Goal: Task Accomplishment & Management: Complete application form

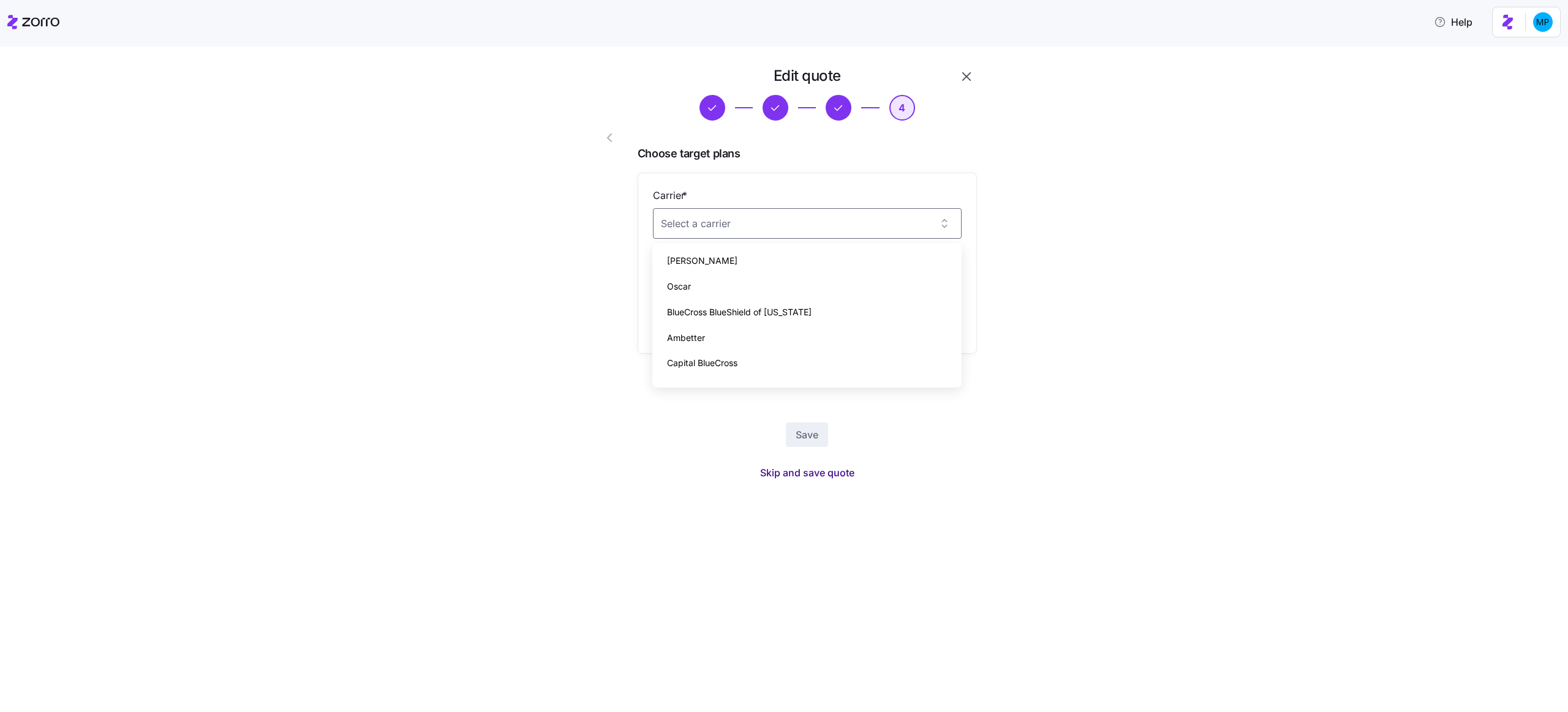
click at [846, 472] on span "Skip and save quote" at bounding box center [807, 473] width 94 height 15
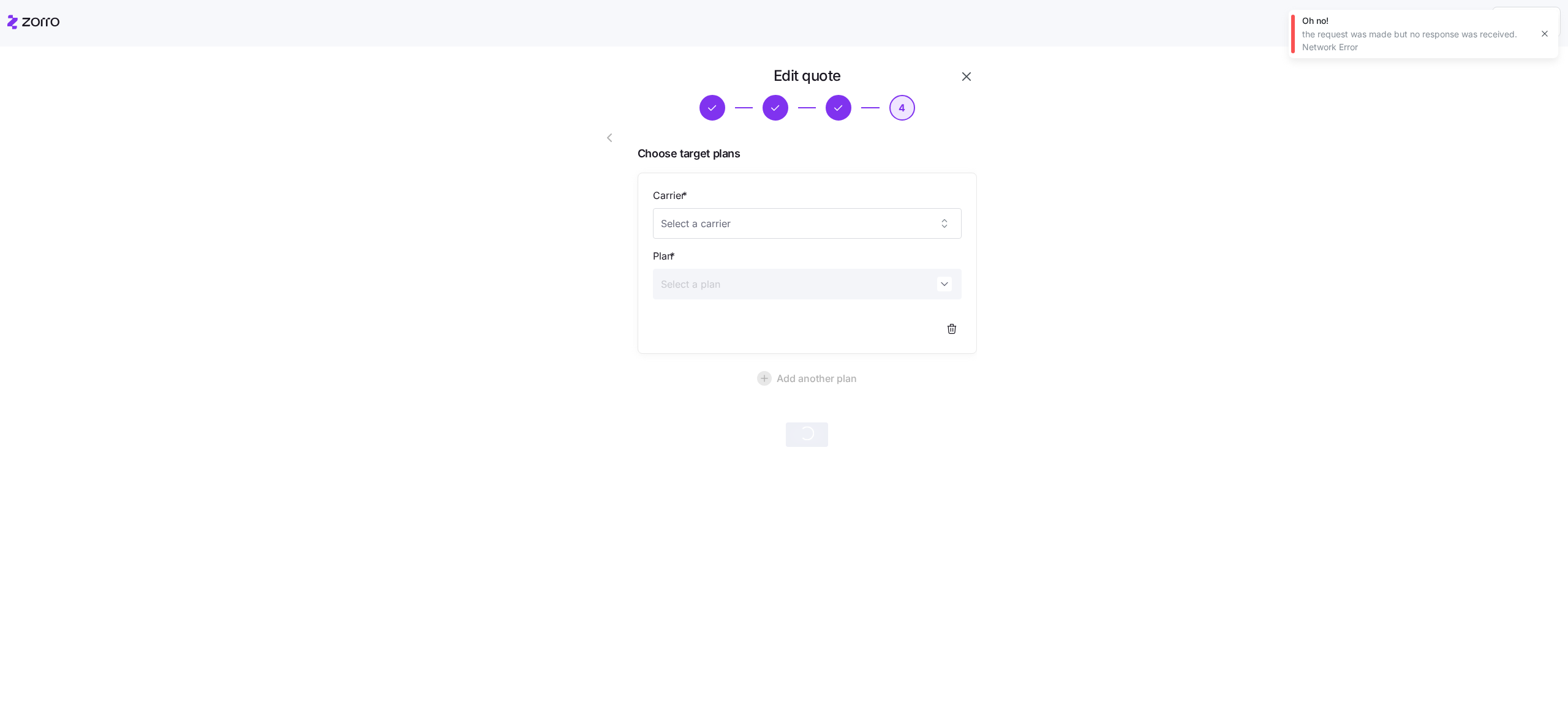
click at [1543, 33] on icon "button" at bounding box center [1544, 33] width 10 height 10
click at [973, 79] on icon "button" at bounding box center [967, 76] width 15 height 15
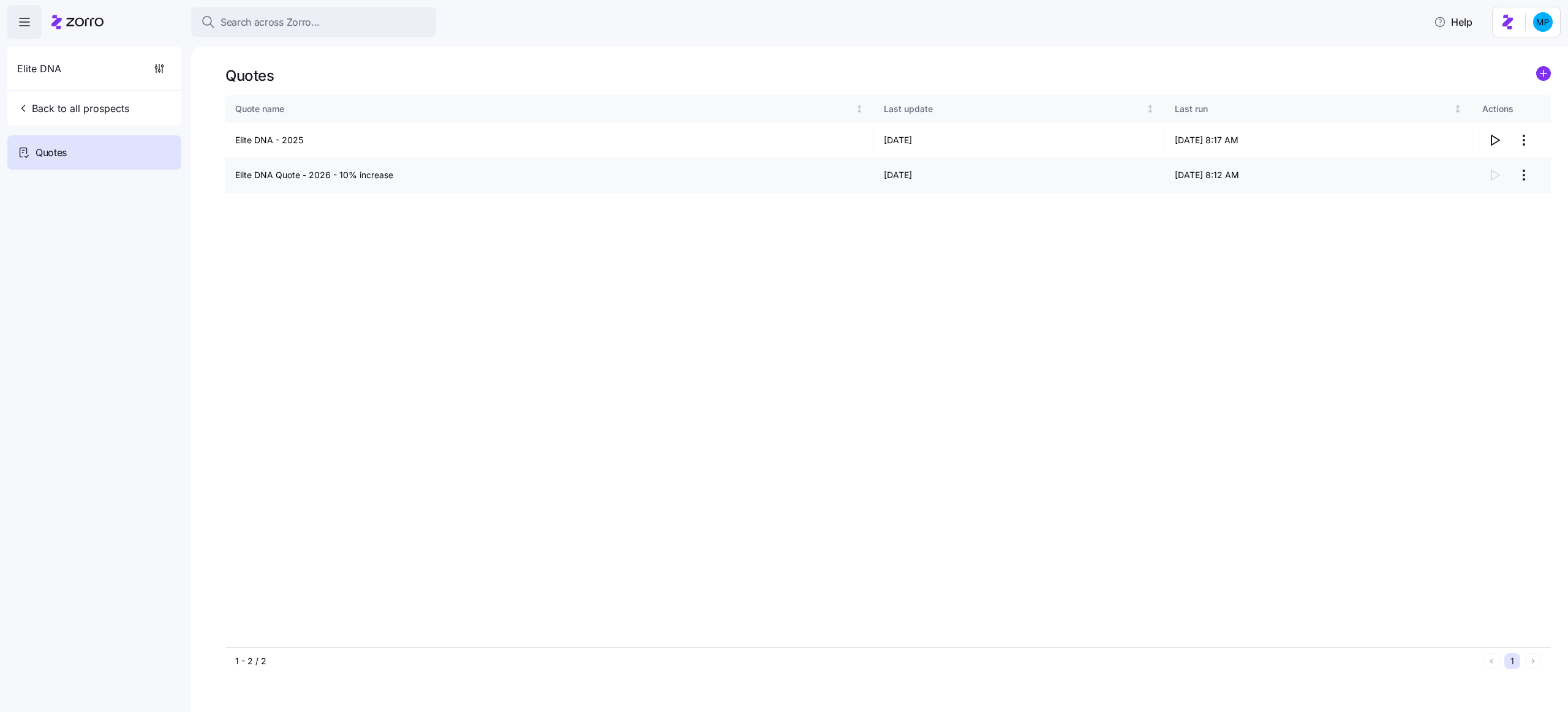
click at [1522, 167] on html "Search across Zorro... Help Elite DNA Back to all prospects Quotes - new Quotes…" at bounding box center [784, 352] width 1568 height 705
click at [1505, 205] on div "Continue setup" at bounding box center [1475, 205] width 113 height 19
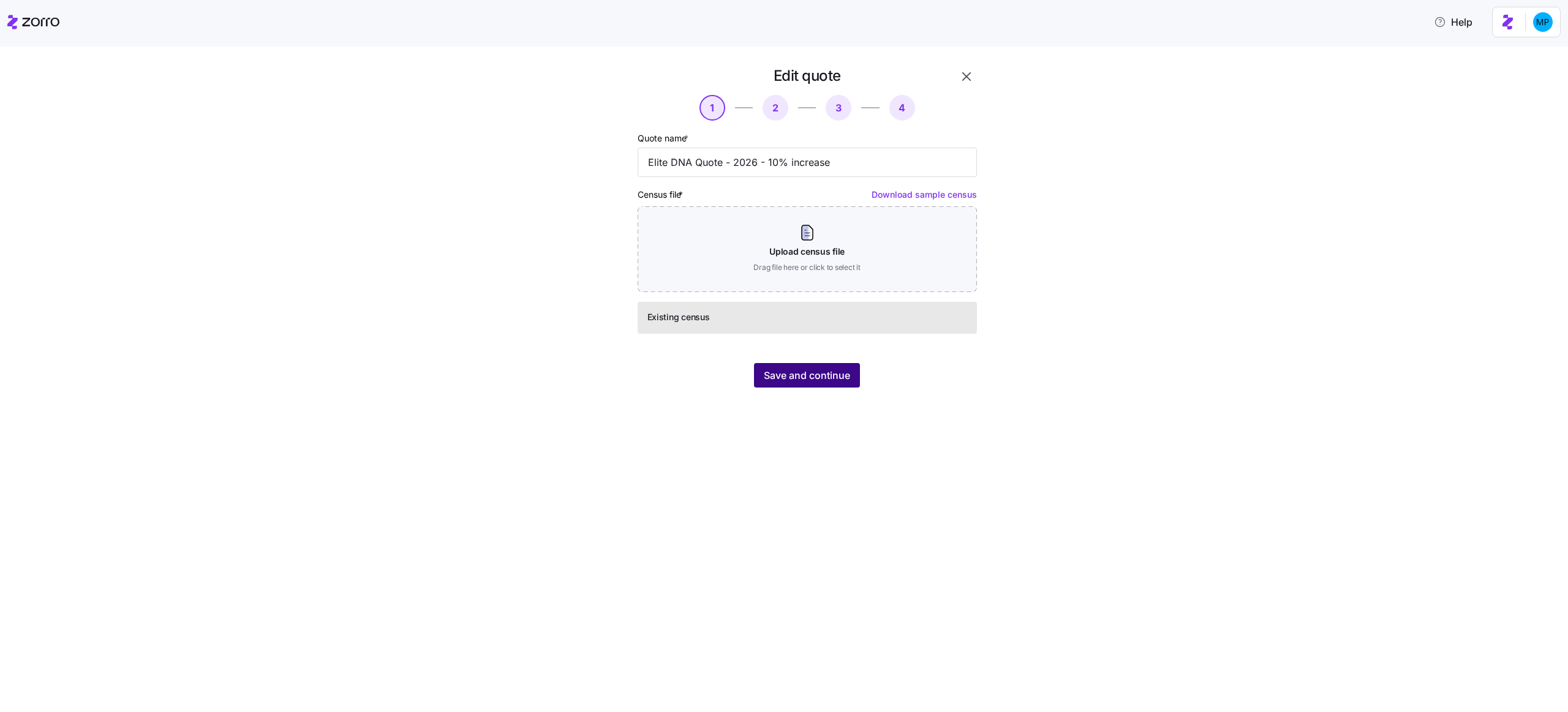
click at [857, 379] on button "Save and continue" at bounding box center [807, 375] width 106 height 24
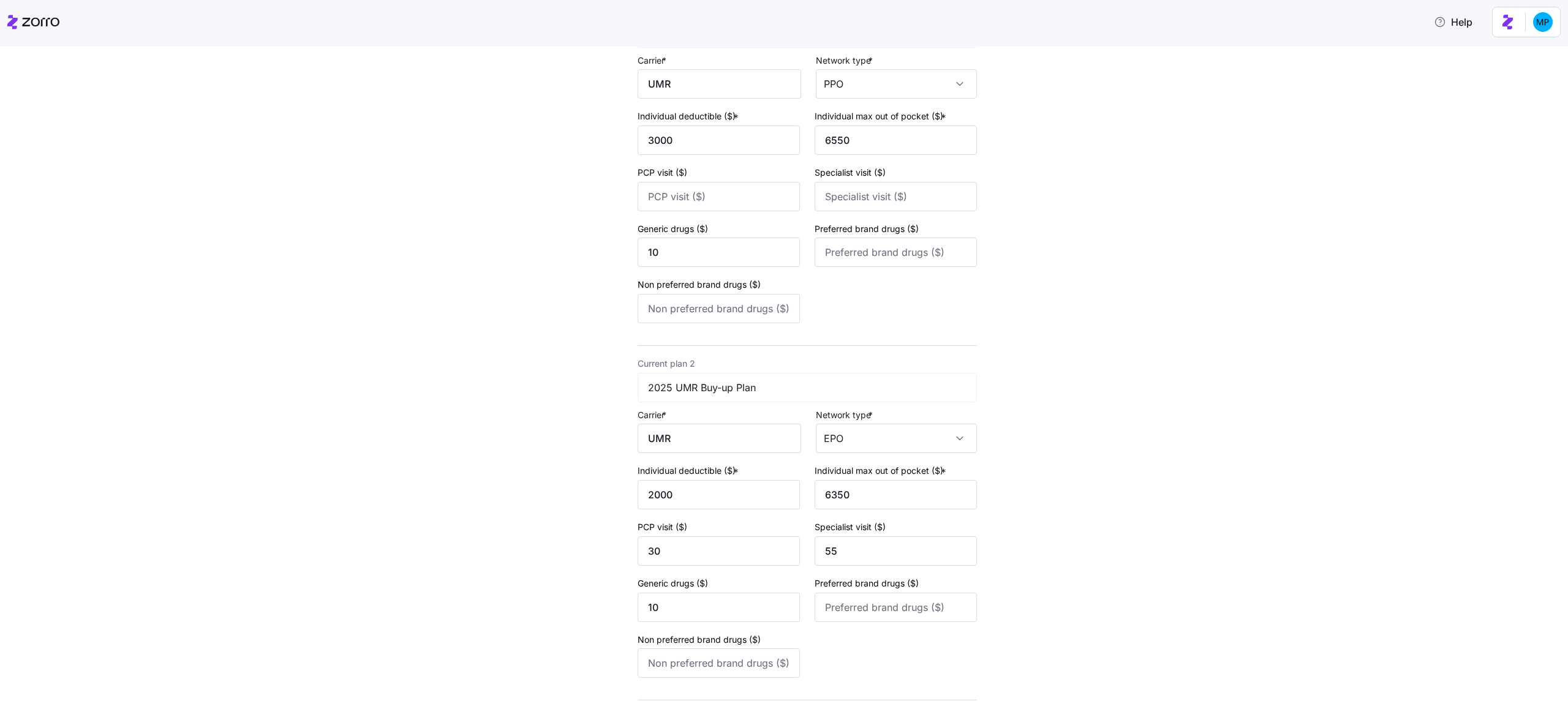
scroll to position [109, 0]
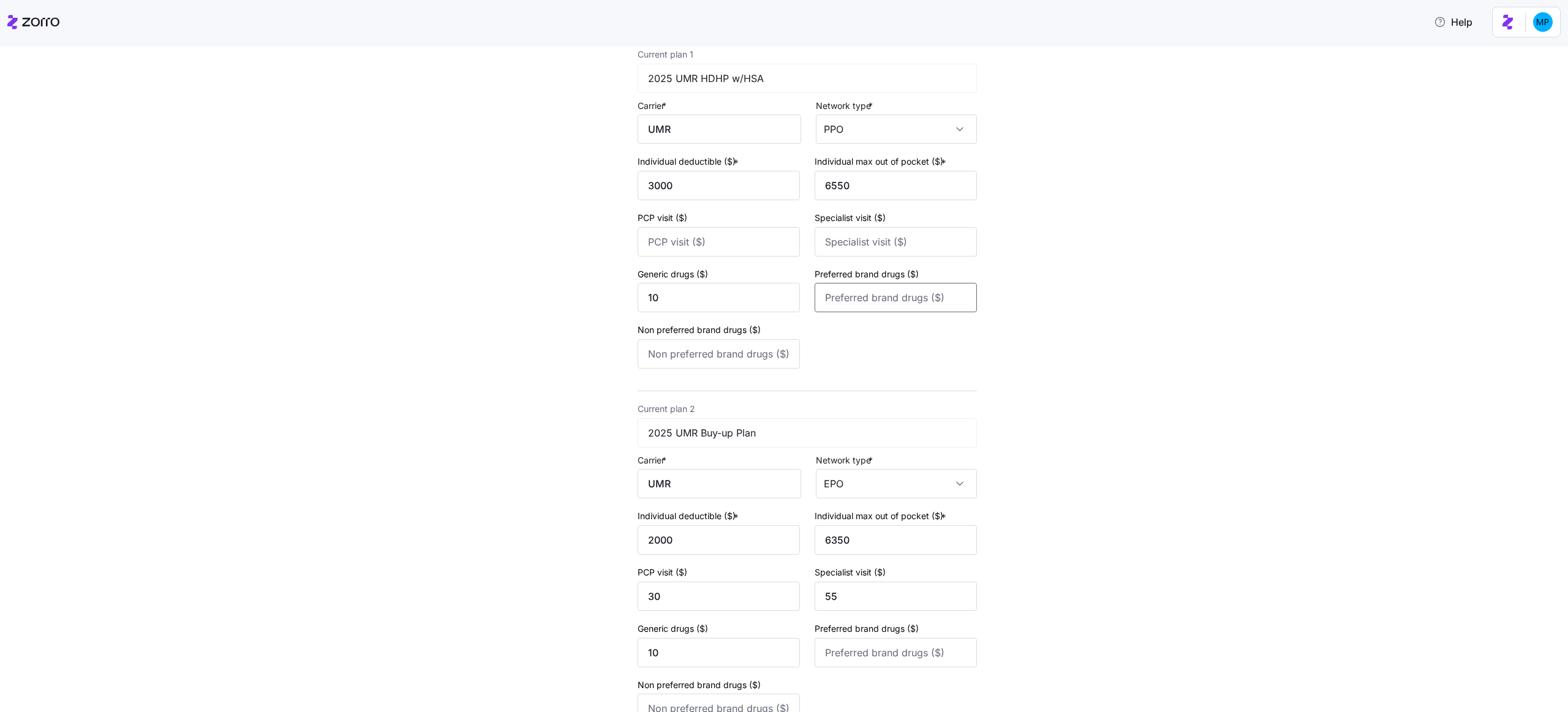
click at [830, 298] on input "Preferred brand drugs ($)" at bounding box center [896, 298] width 162 height 30
type input "35"
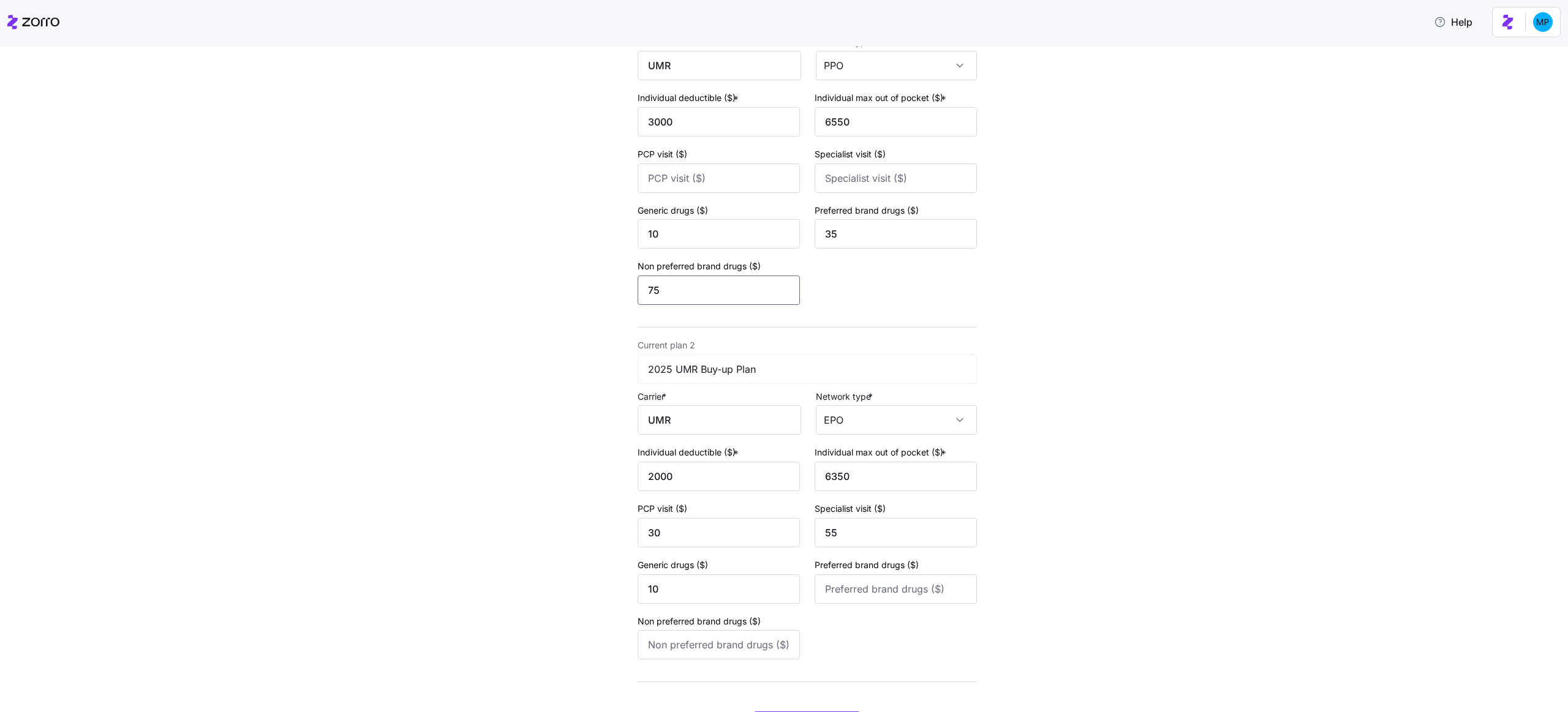
scroll to position [216, 0]
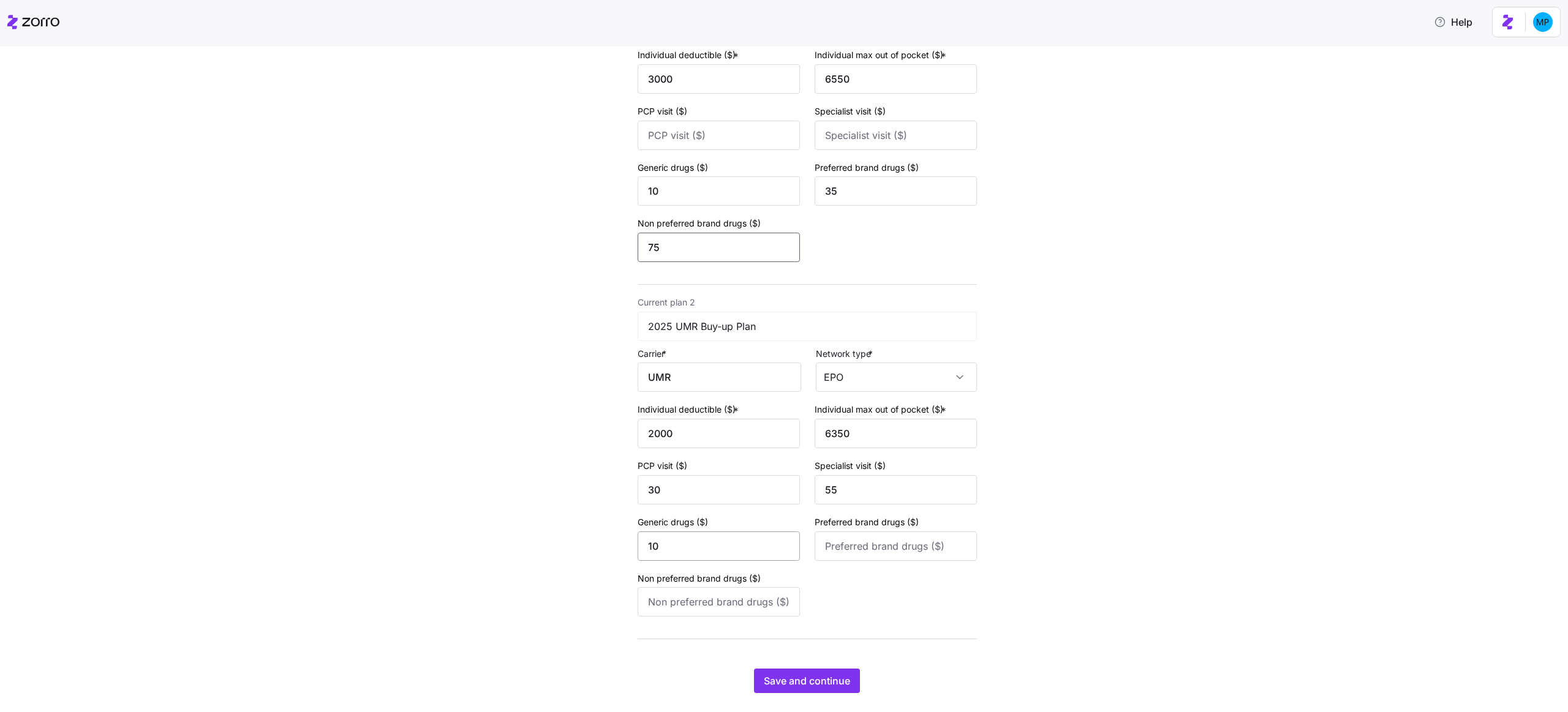
type input "75"
click at [830, 553] on input "Preferred brand drugs ($)" at bounding box center [896, 546] width 162 height 30
type input "50"
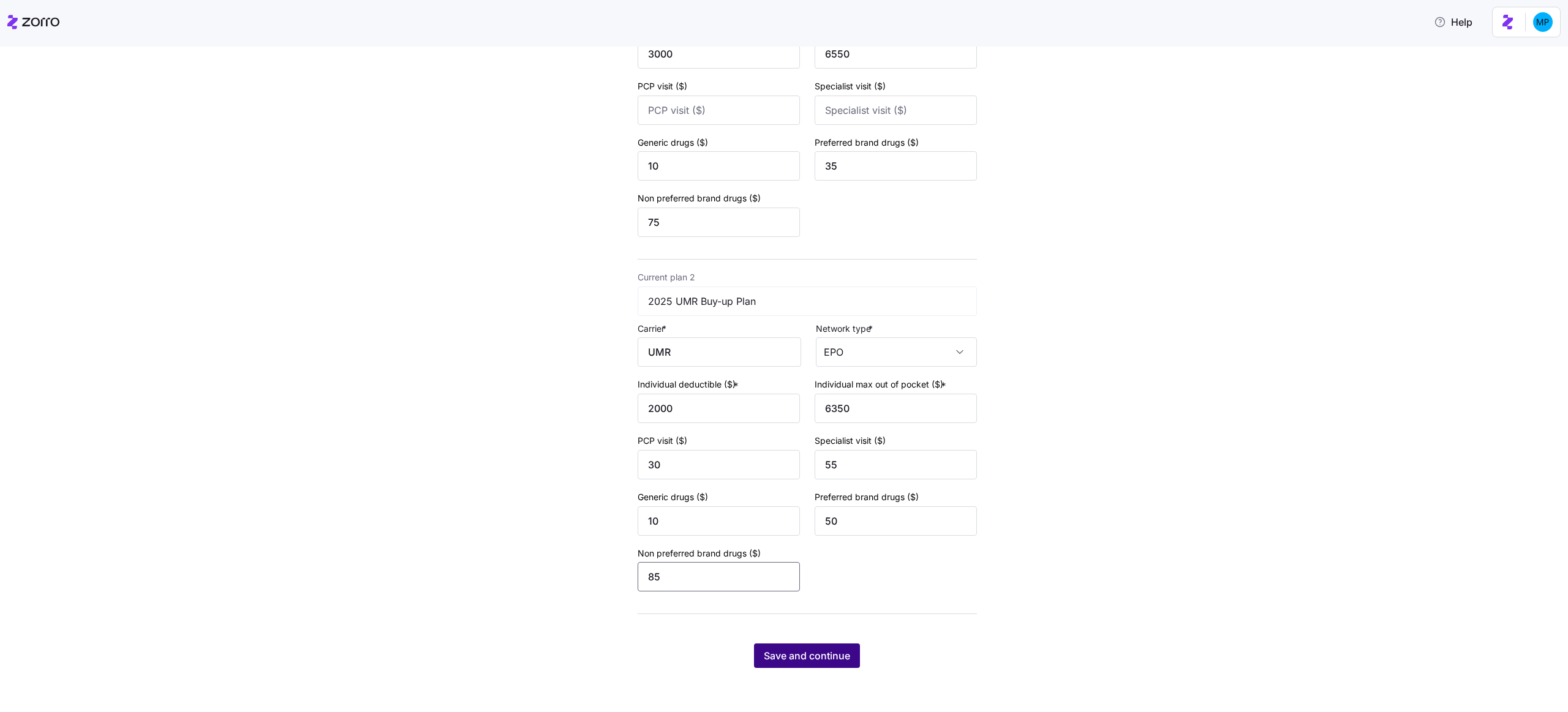
type input "85"
click at [817, 653] on span "Save and continue" at bounding box center [807, 656] width 86 height 15
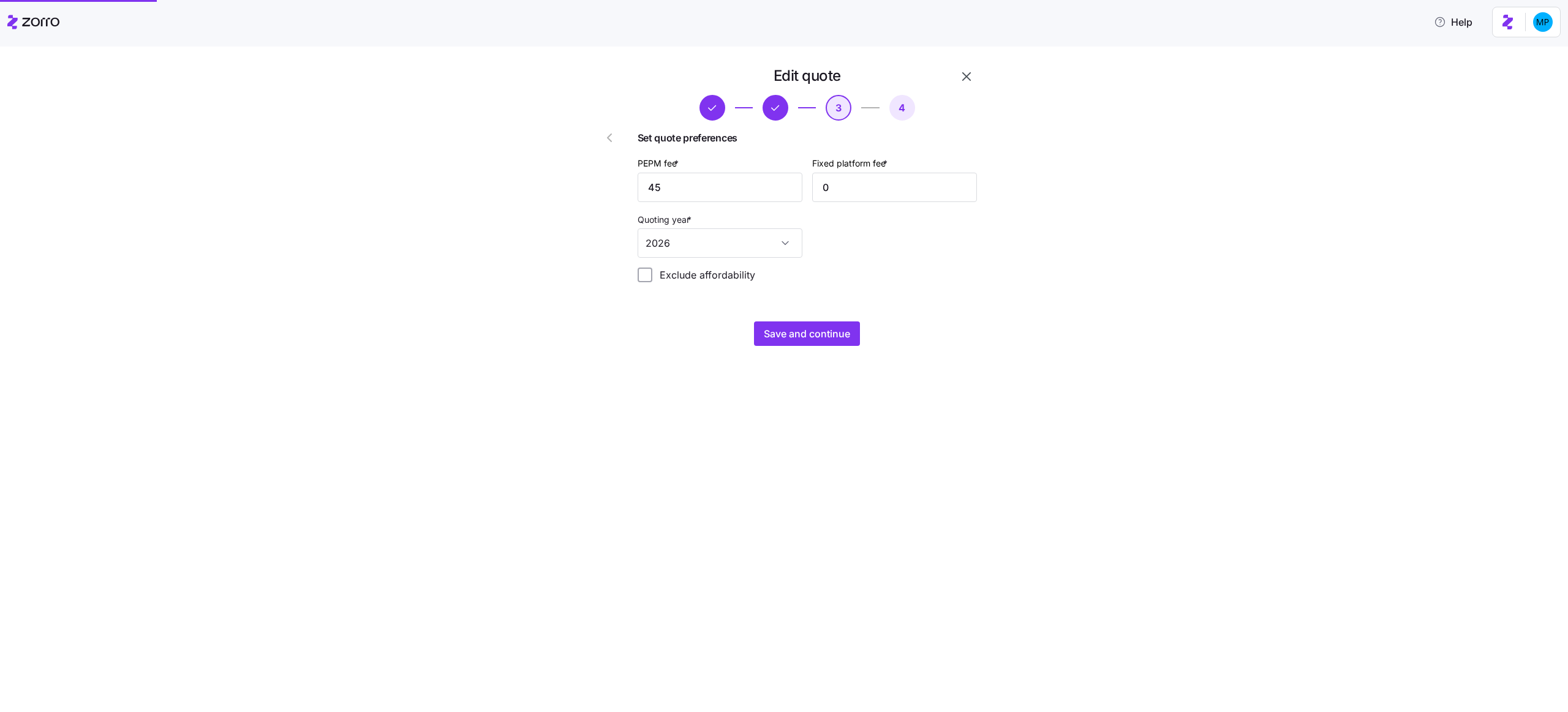
scroll to position [0, 0]
click at [798, 346] on button "Save and continue" at bounding box center [807, 333] width 106 height 24
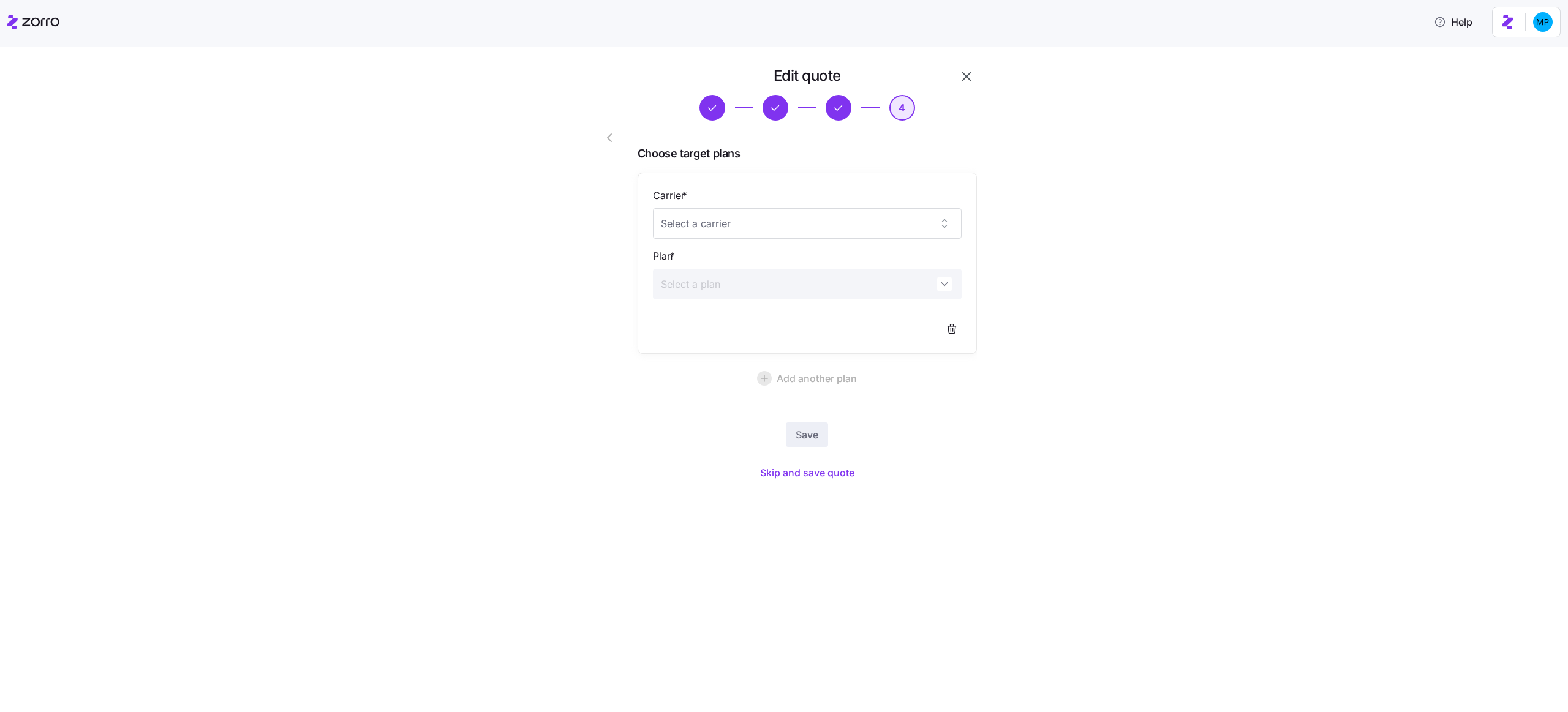
click at [606, 136] on icon "button" at bounding box center [609, 138] width 15 height 15
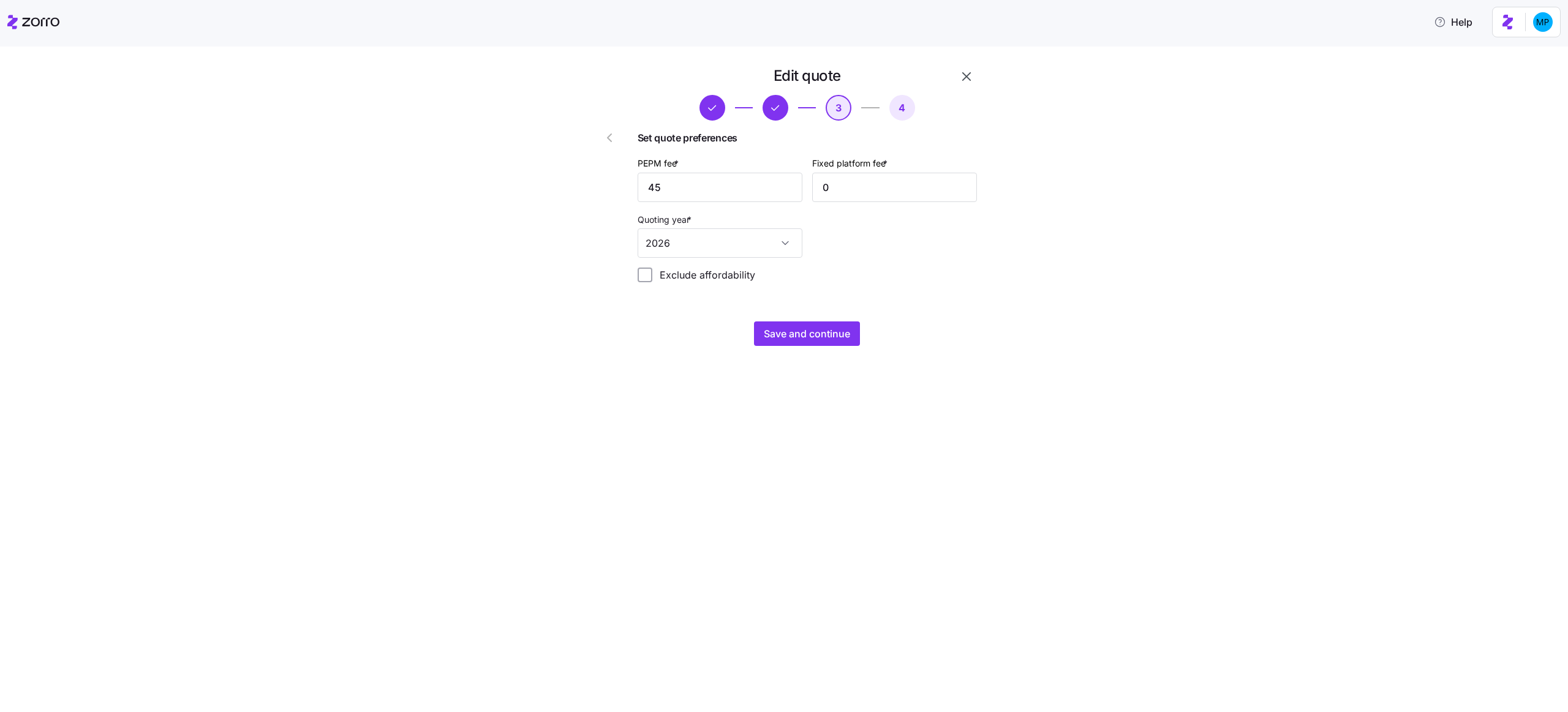
click at [666, 276] on label "Exclude affordability" at bounding box center [704, 275] width 103 height 15
click at [652, 276] on input "Exclude affordability" at bounding box center [645, 275] width 15 height 15
checkbox input "true"
click at [794, 330] on span "Save and continue" at bounding box center [807, 333] width 86 height 15
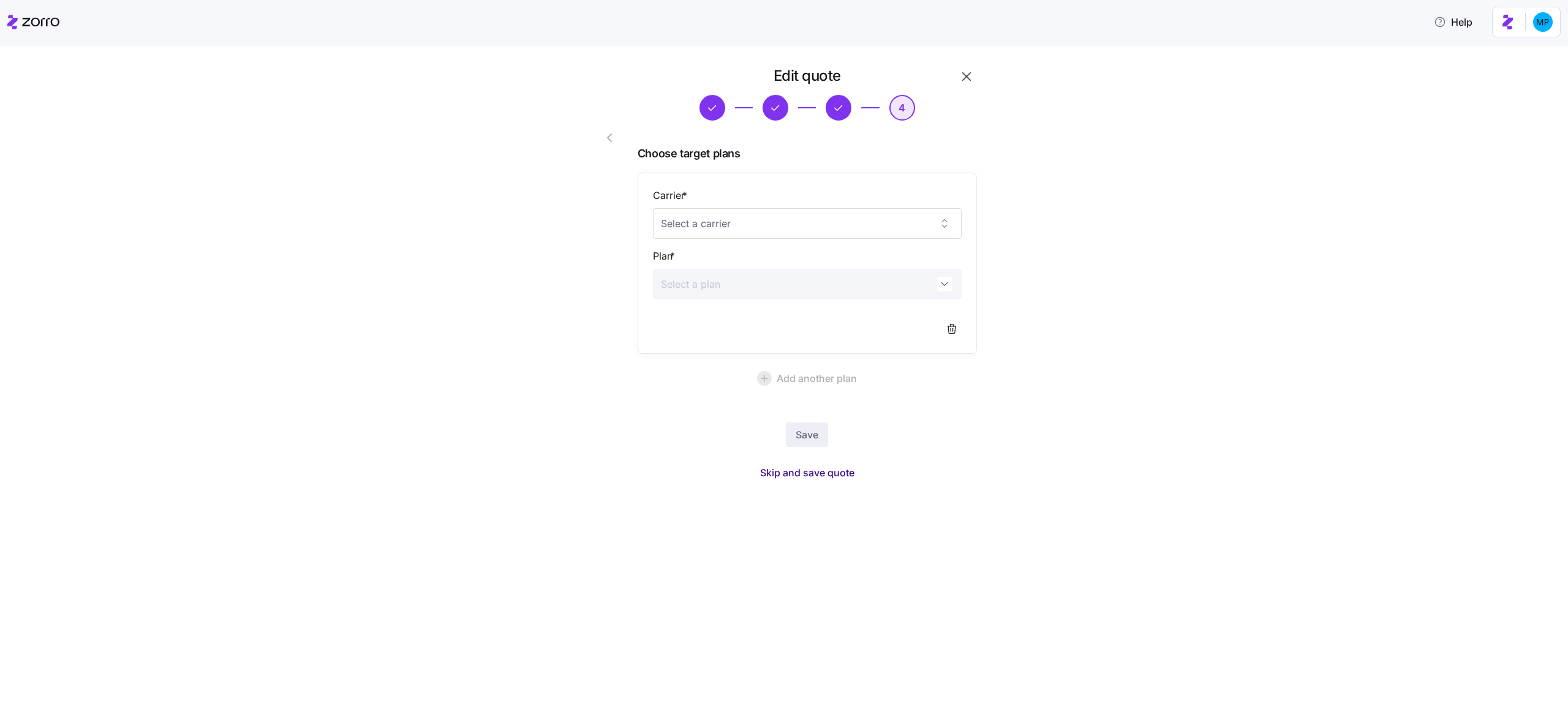
click at [801, 468] on span "Skip and save quote" at bounding box center [807, 473] width 94 height 15
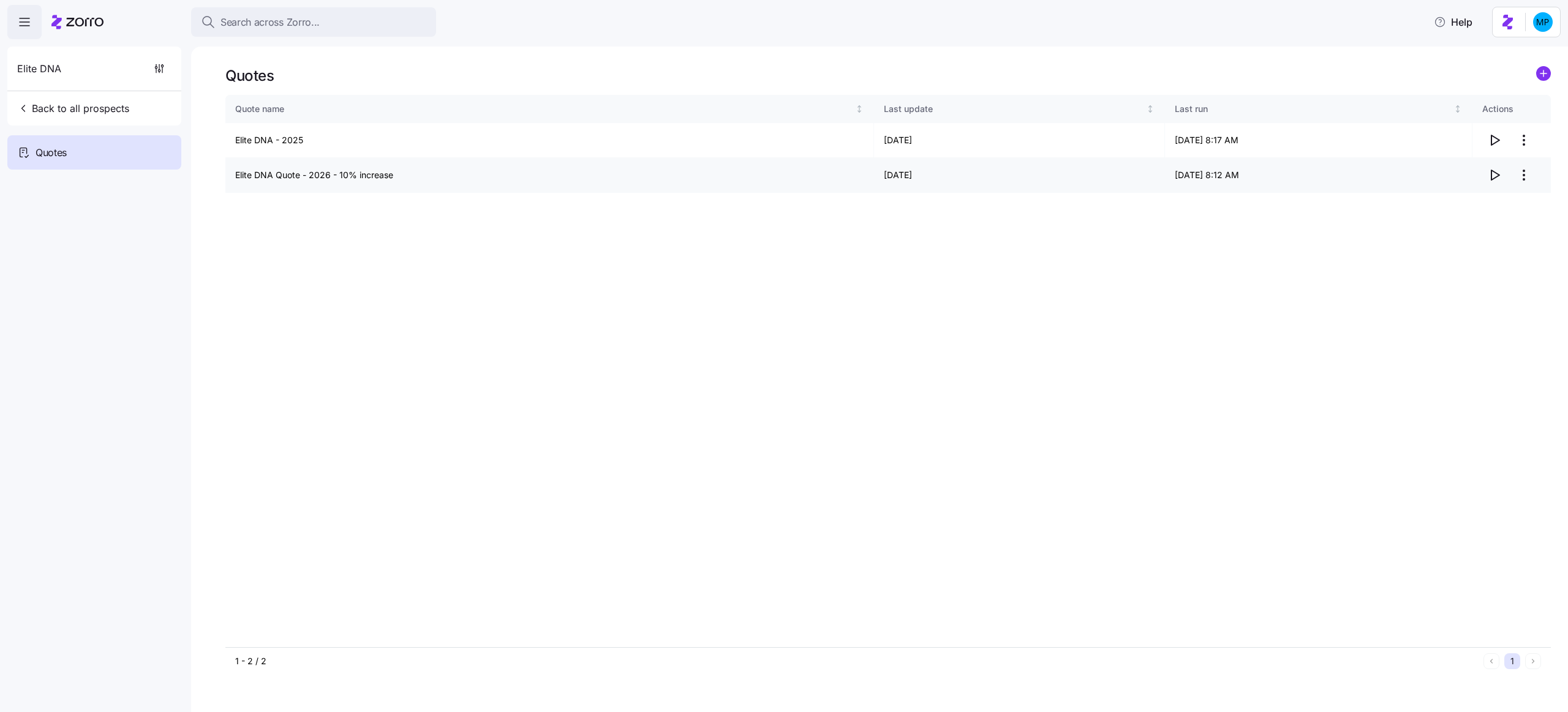
click at [1493, 178] on icon "button" at bounding box center [1495, 175] width 8 height 10
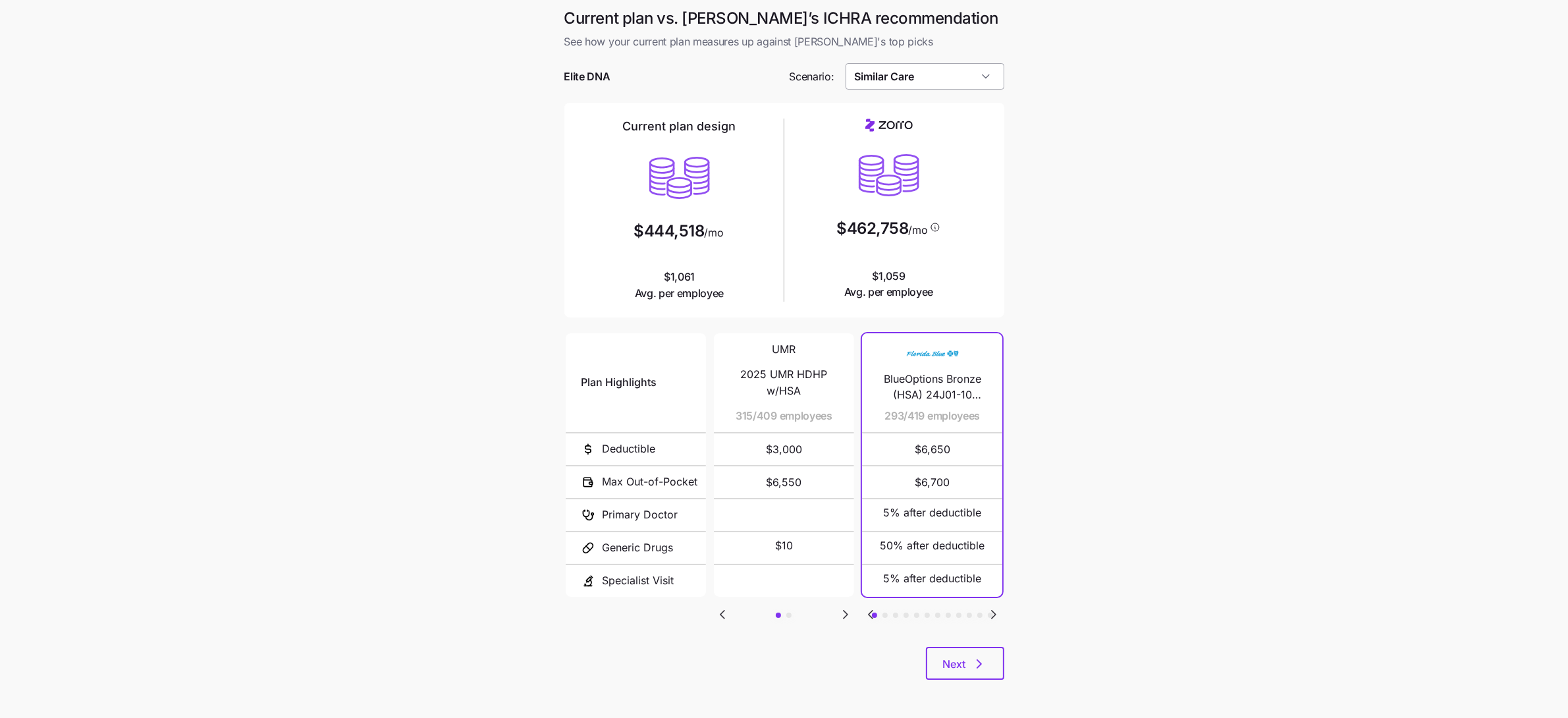
click at [957, 70] on input "Similar Care" at bounding box center [925, 76] width 159 height 26
click at [933, 214] on div "Low Cost Gold" at bounding box center [924, 211] width 147 height 25
type input "Low Cost Gold"
click at [1020, 266] on main "Current plan vs. [PERSON_NAME]’s ICHRA recommendation See how your current plan…" at bounding box center [784, 359] width 1568 height 719
click at [992, 614] on icon "Go to next slide" at bounding box center [993, 614] width 4 height 8
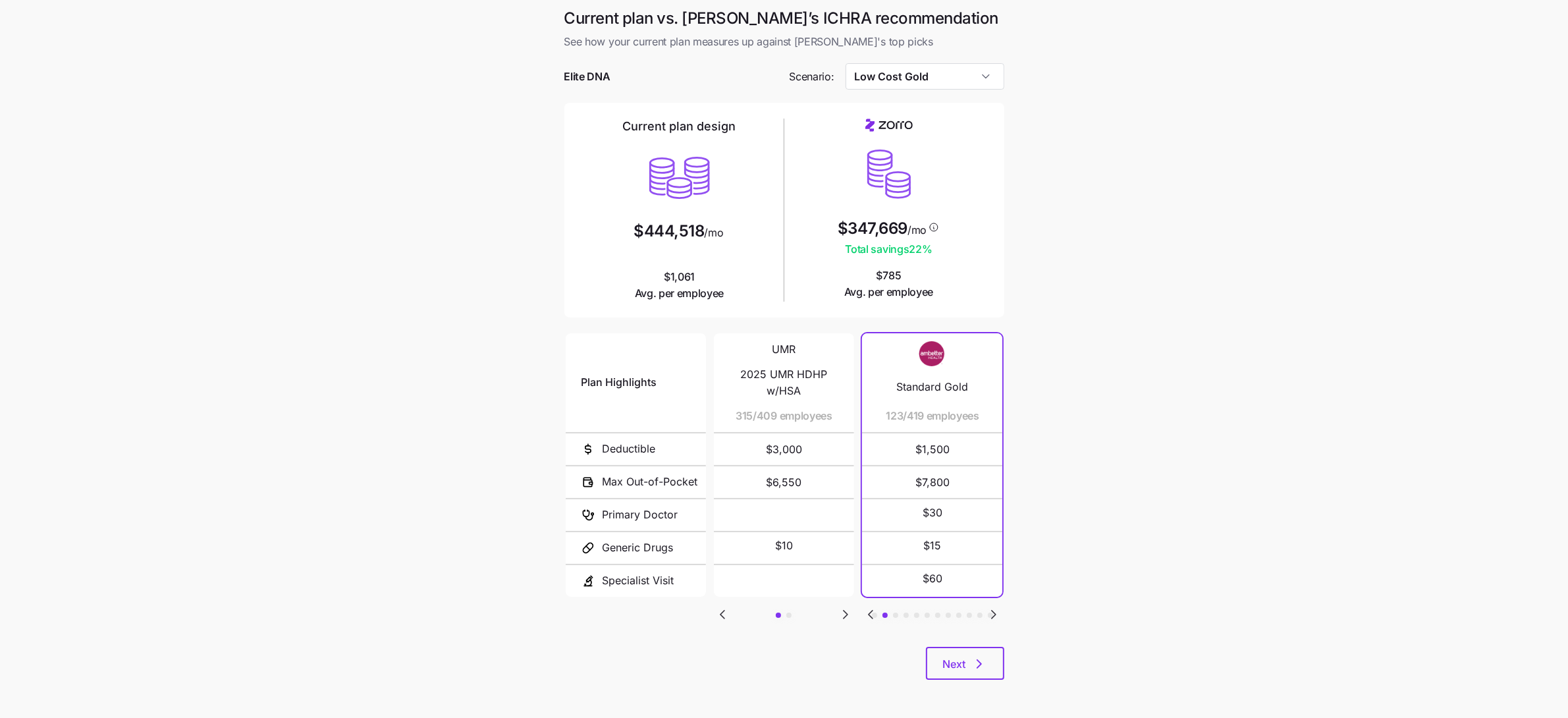
click at [843, 610] on icon "Go to next slide" at bounding box center [845, 614] width 4 height 8
click at [972, 676] on button "Next" at bounding box center [965, 661] width 78 height 33
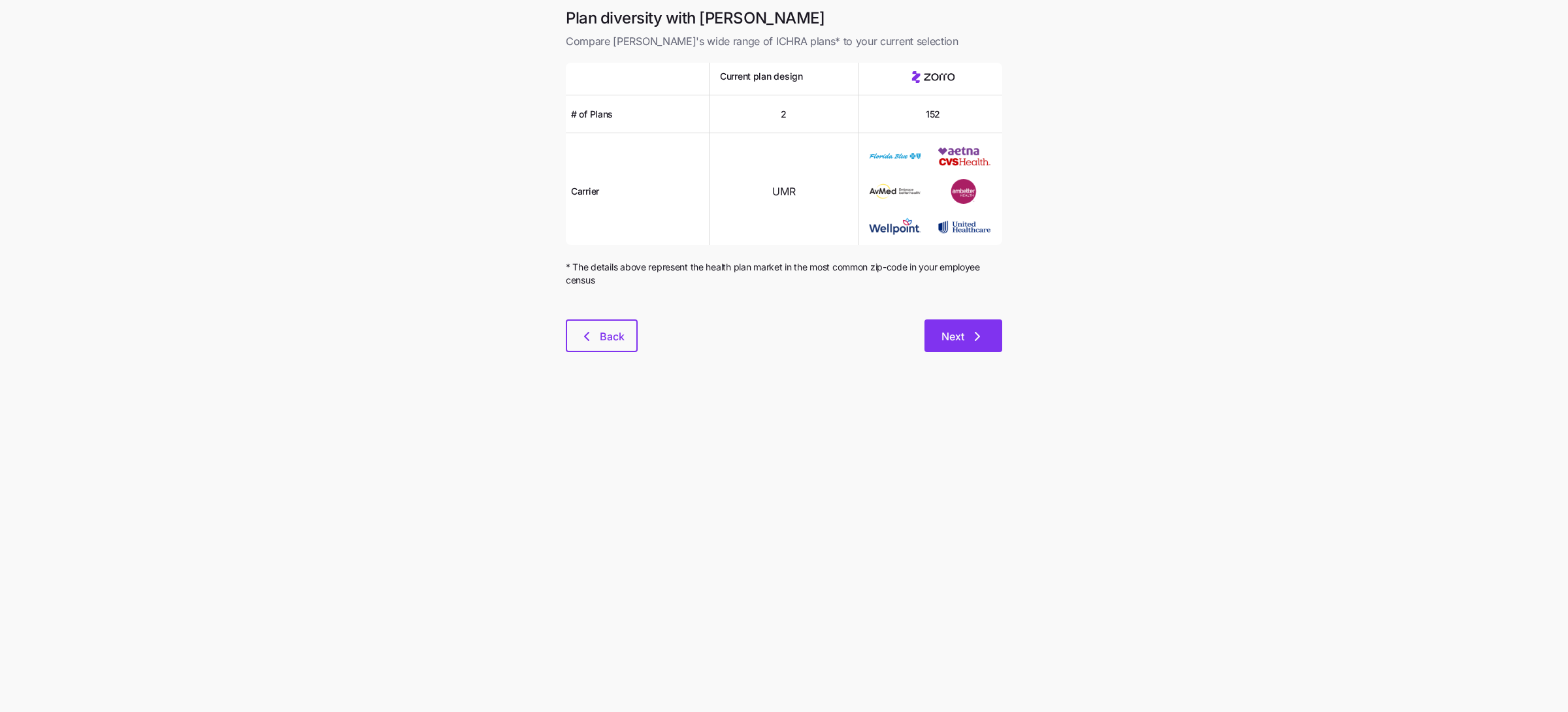
click at [981, 322] on button "Next" at bounding box center [963, 335] width 77 height 32
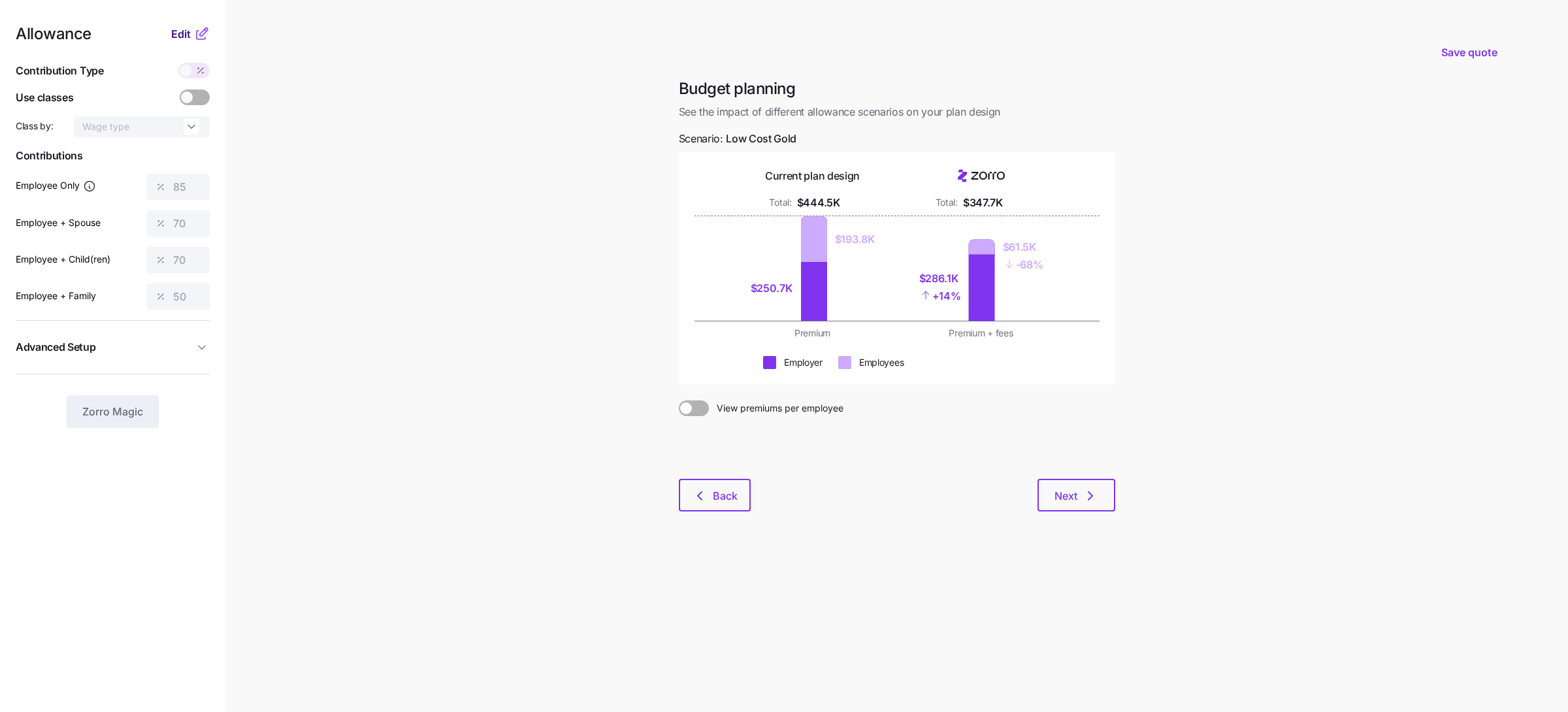
click at [187, 28] on span "Edit" at bounding box center [180, 34] width 20 height 16
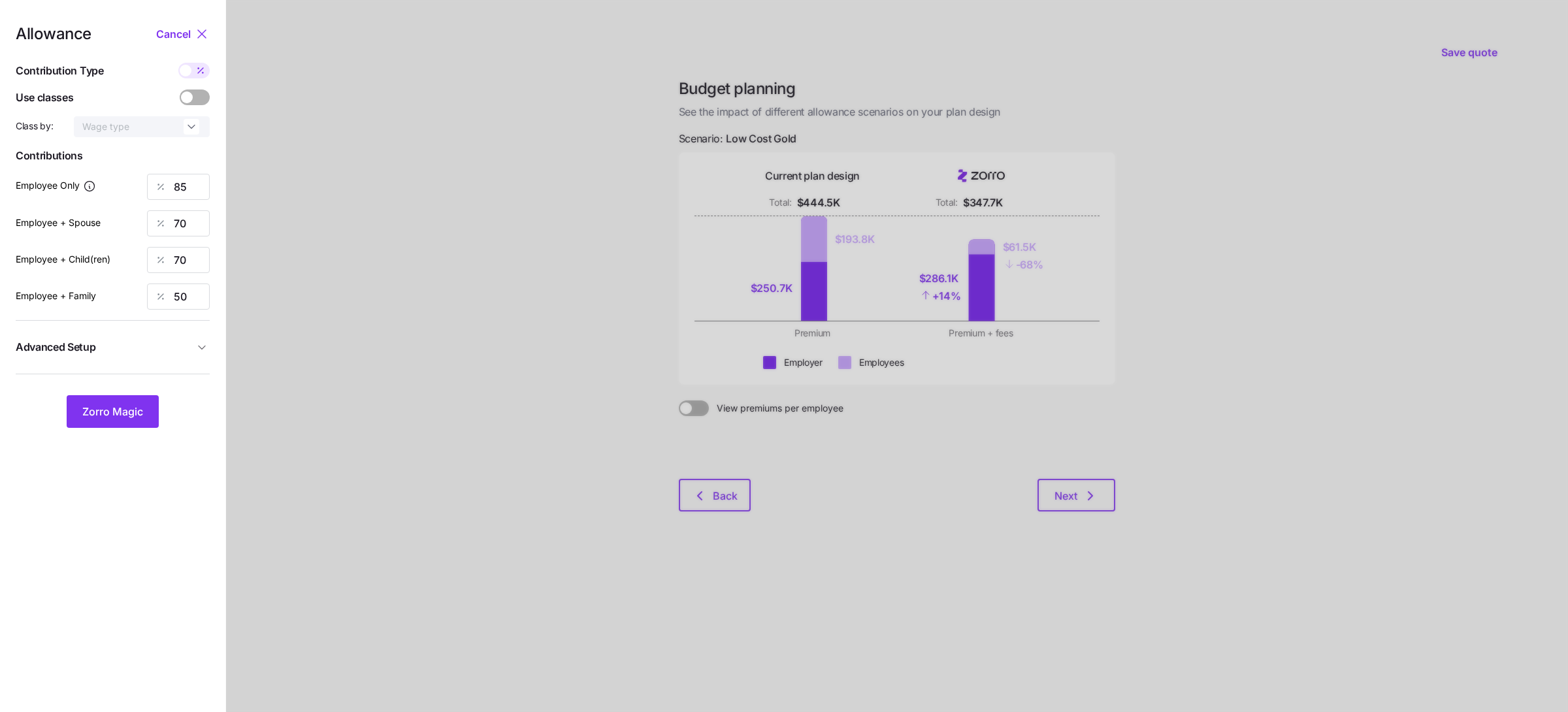
click at [186, 79] on div "Allowance Cancel Contribution Type Use classes Class by: Wage type Contribution…" at bounding box center [112, 227] width 194 height 401
click at [186, 70] on span at bounding box center [185, 70] width 12 height 12
click at [179, 62] on input "checkbox" at bounding box center [179, 62] width 0 height 0
type input "608"
type input "1001"
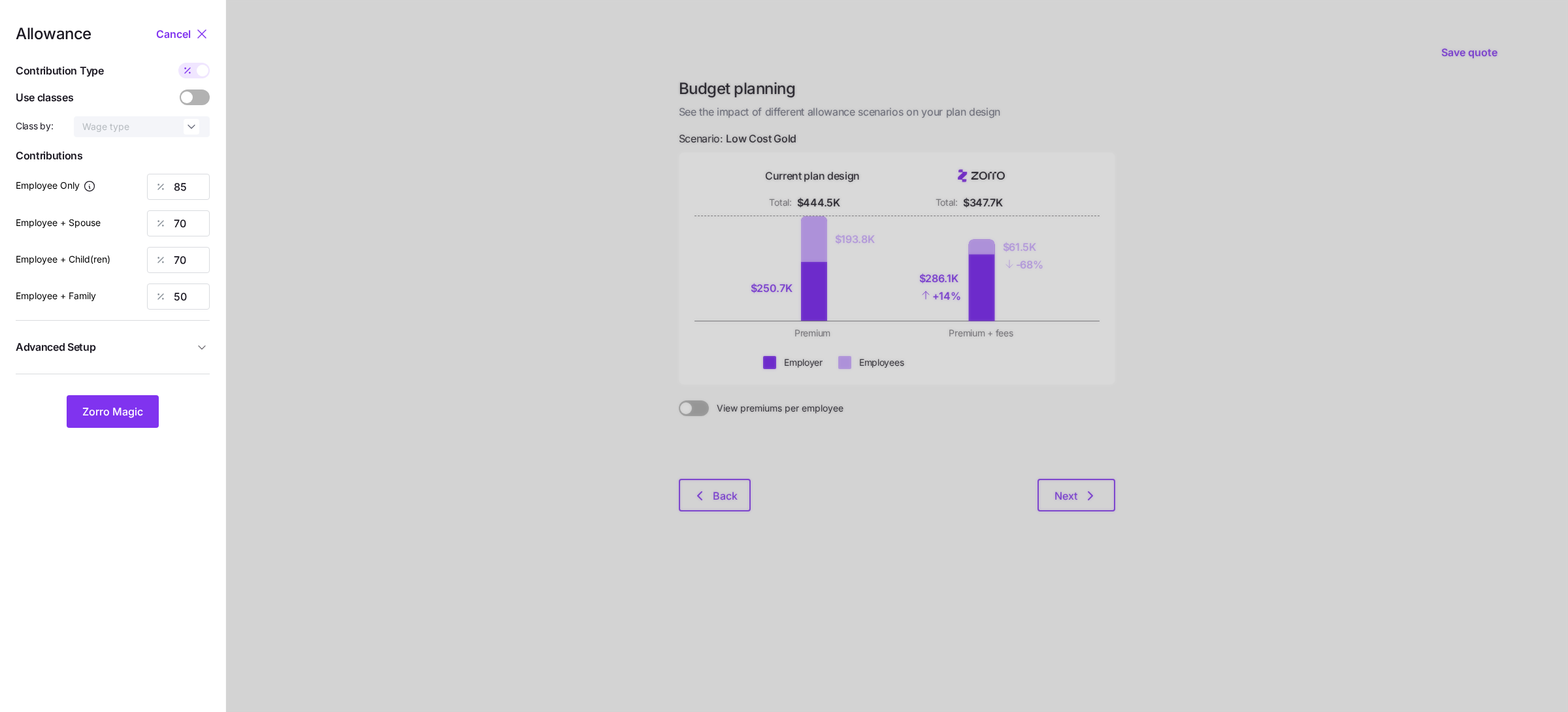
type input "900"
type input "1001"
click at [184, 188] on input "608" at bounding box center [178, 186] width 62 height 26
type input "435"
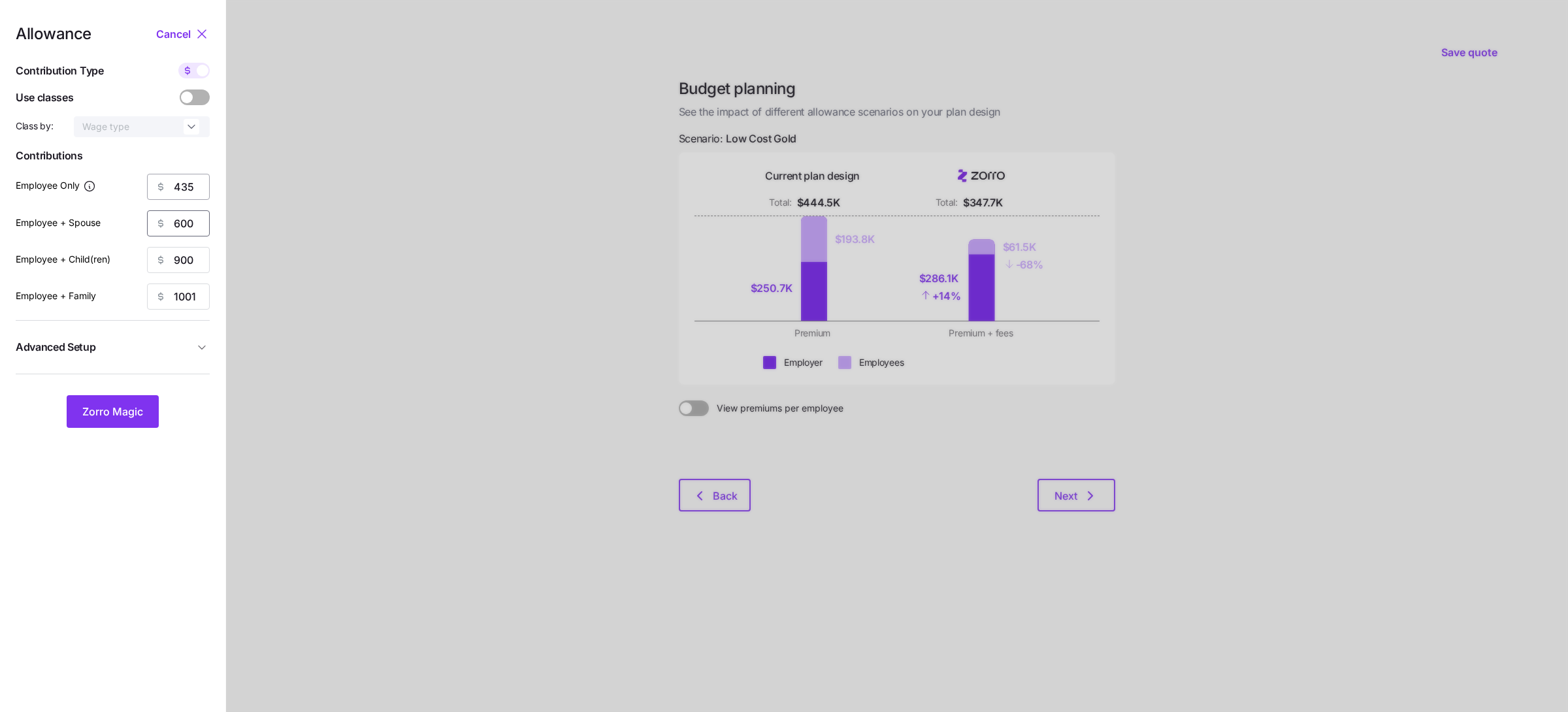
type input "600"
type input "500"
type input "400"
type input "700"
click at [106, 408] on span "Zorro Magic" at bounding box center [112, 412] width 61 height 16
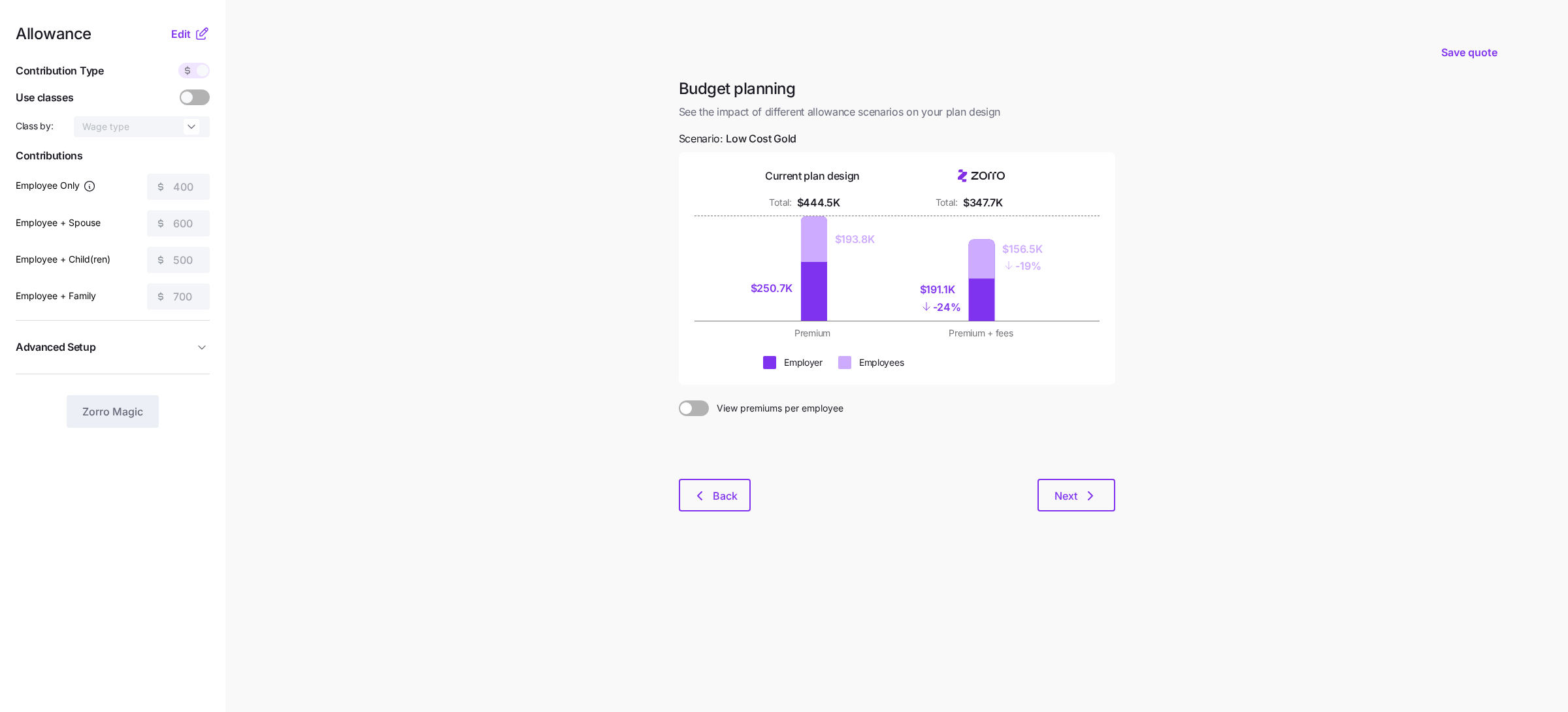
click at [194, 68] on span at bounding box center [187, 70] width 18 height 16
click at [183, 30] on span "Edit" at bounding box center [180, 34] width 20 height 16
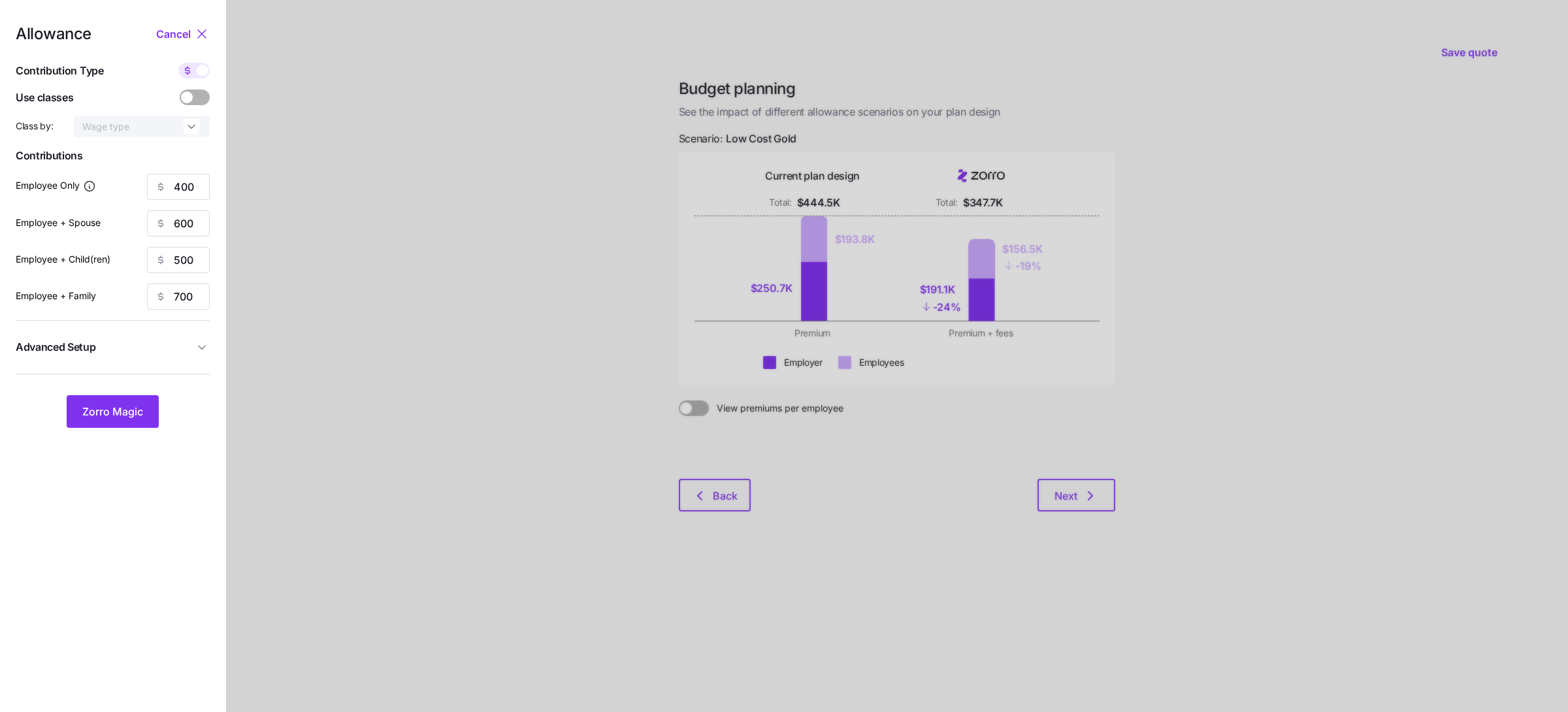
click at [196, 76] on span at bounding box center [187, 70] width 18 height 16
click at [179, 62] on input "checkbox" at bounding box center [179, 62] width 0 height 0
type input "56"
type input "42"
type input "39"
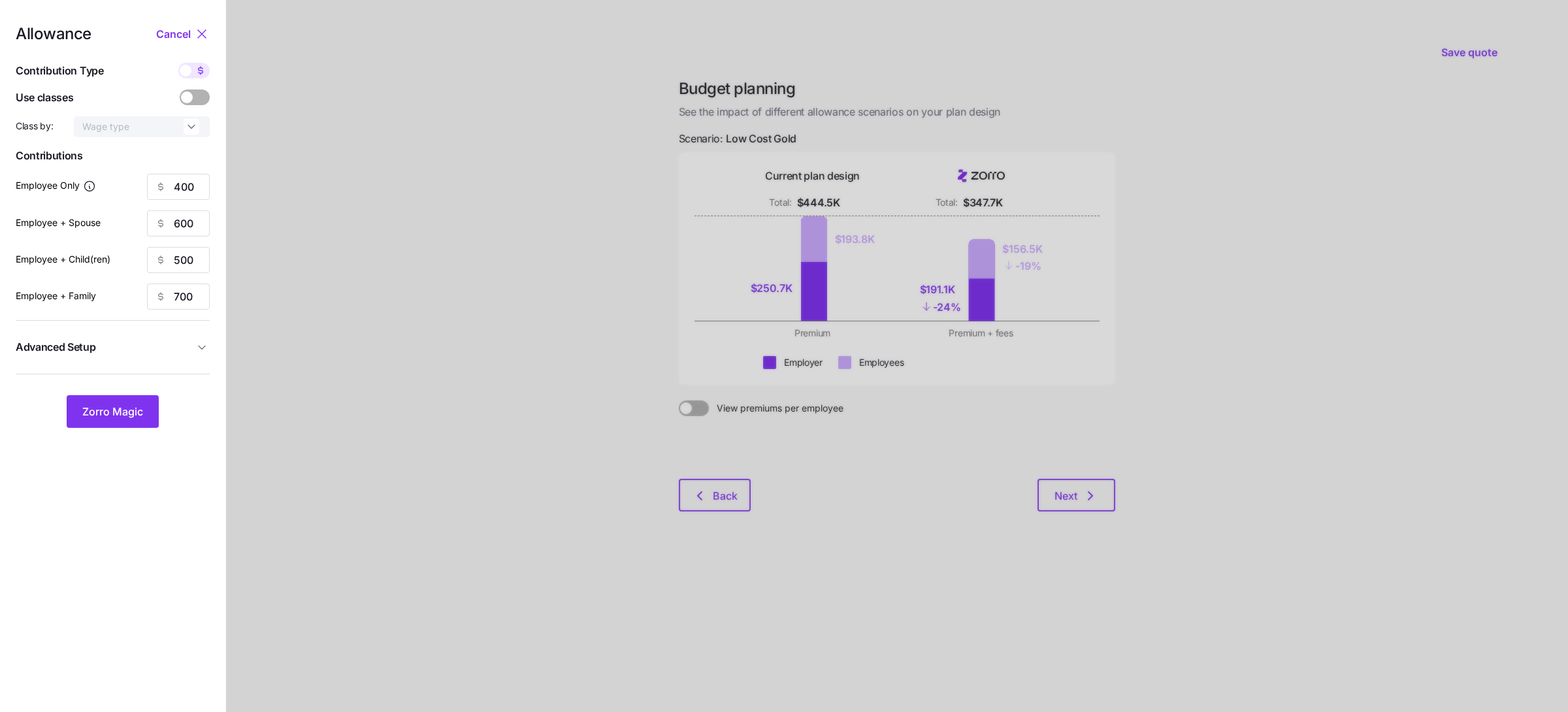
type input "35"
click at [196, 76] on span at bounding box center [200, 70] width 18 height 16
click at [179, 62] on input "checkbox" at bounding box center [179, 62] width 0 height 0
type input "400"
type input "600"
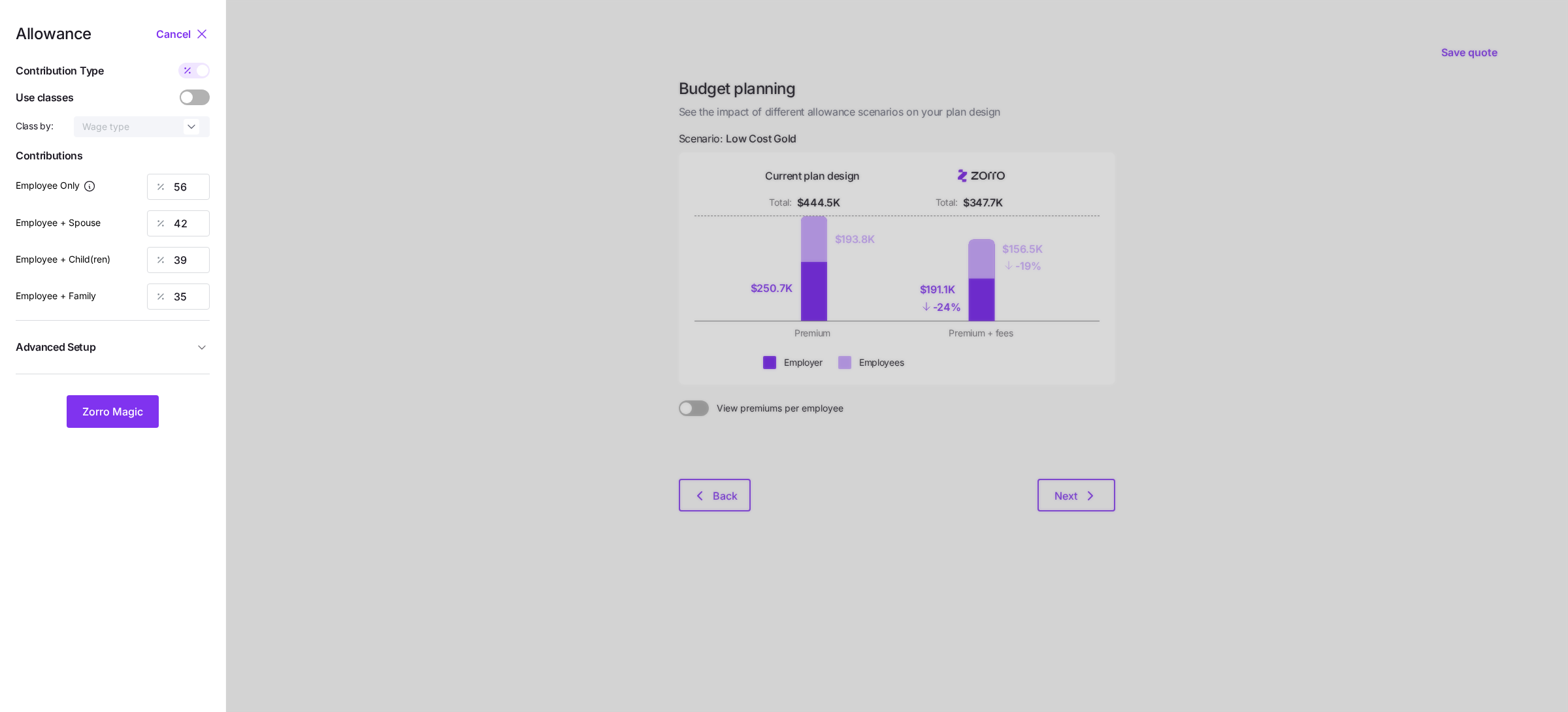
type input "500"
type input "700"
click at [138, 417] on span "Zorro Magic" at bounding box center [112, 412] width 61 height 16
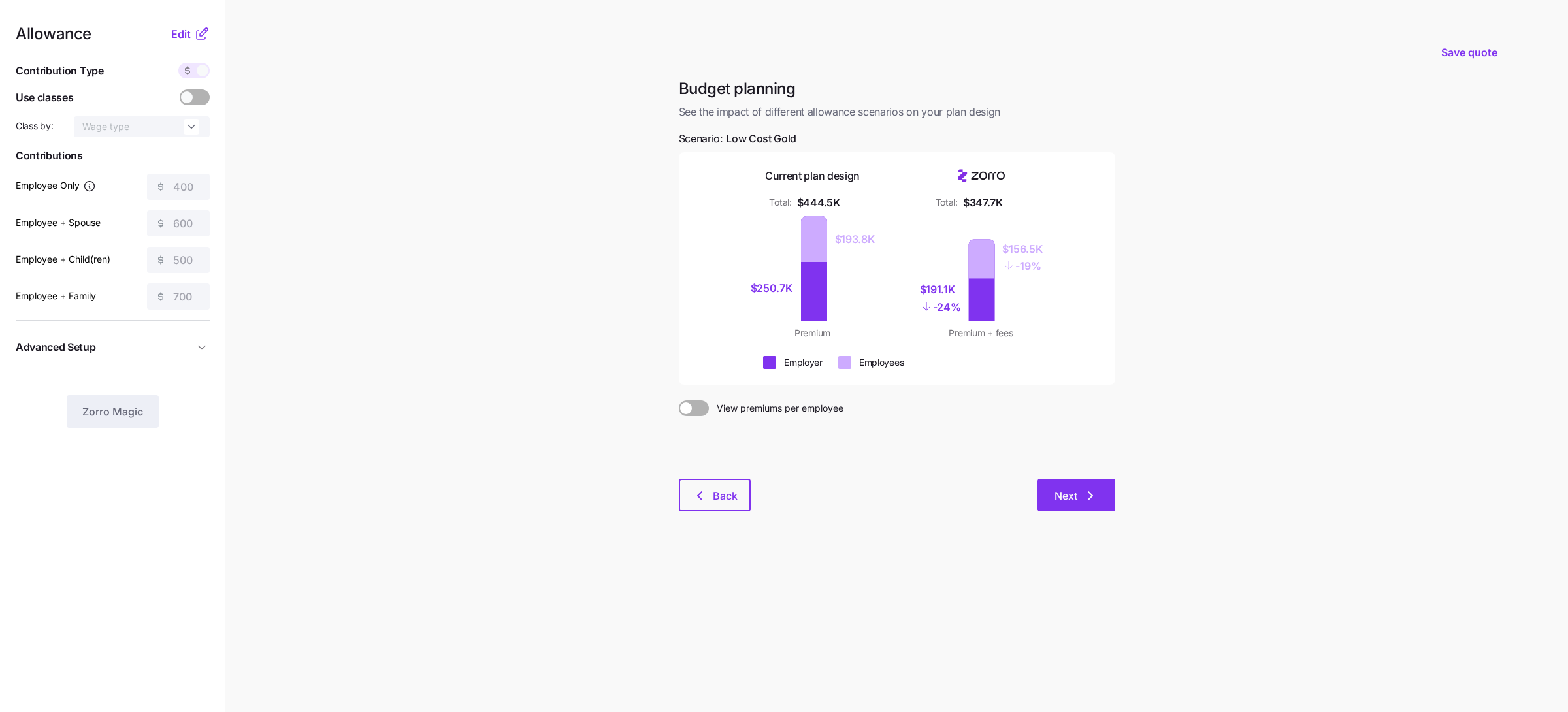
click at [1104, 494] on button "Next" at bounding box center [1076, 495] width 77 height 32
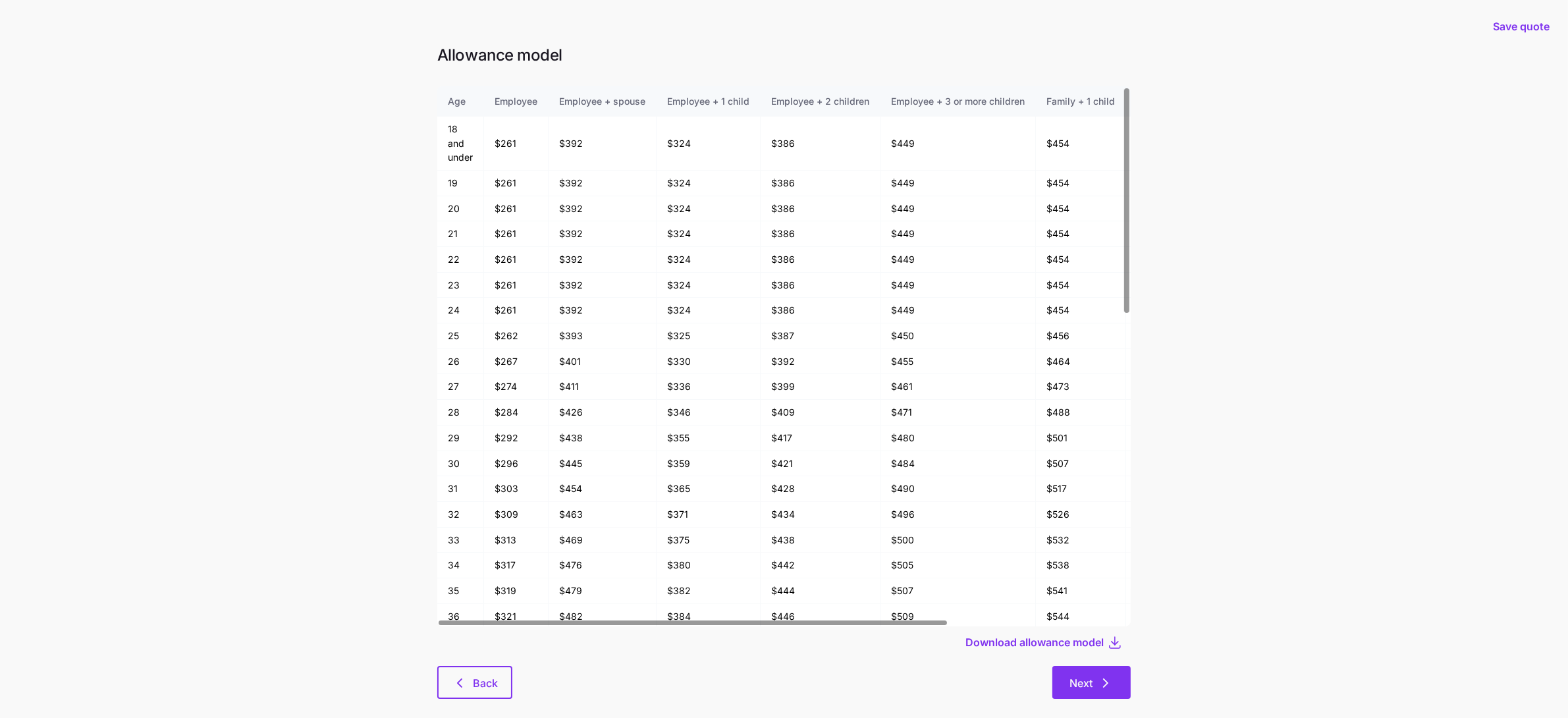
click at [1087, 681] on span "Next" at bounding box center [1081, 683] width 23 height 16
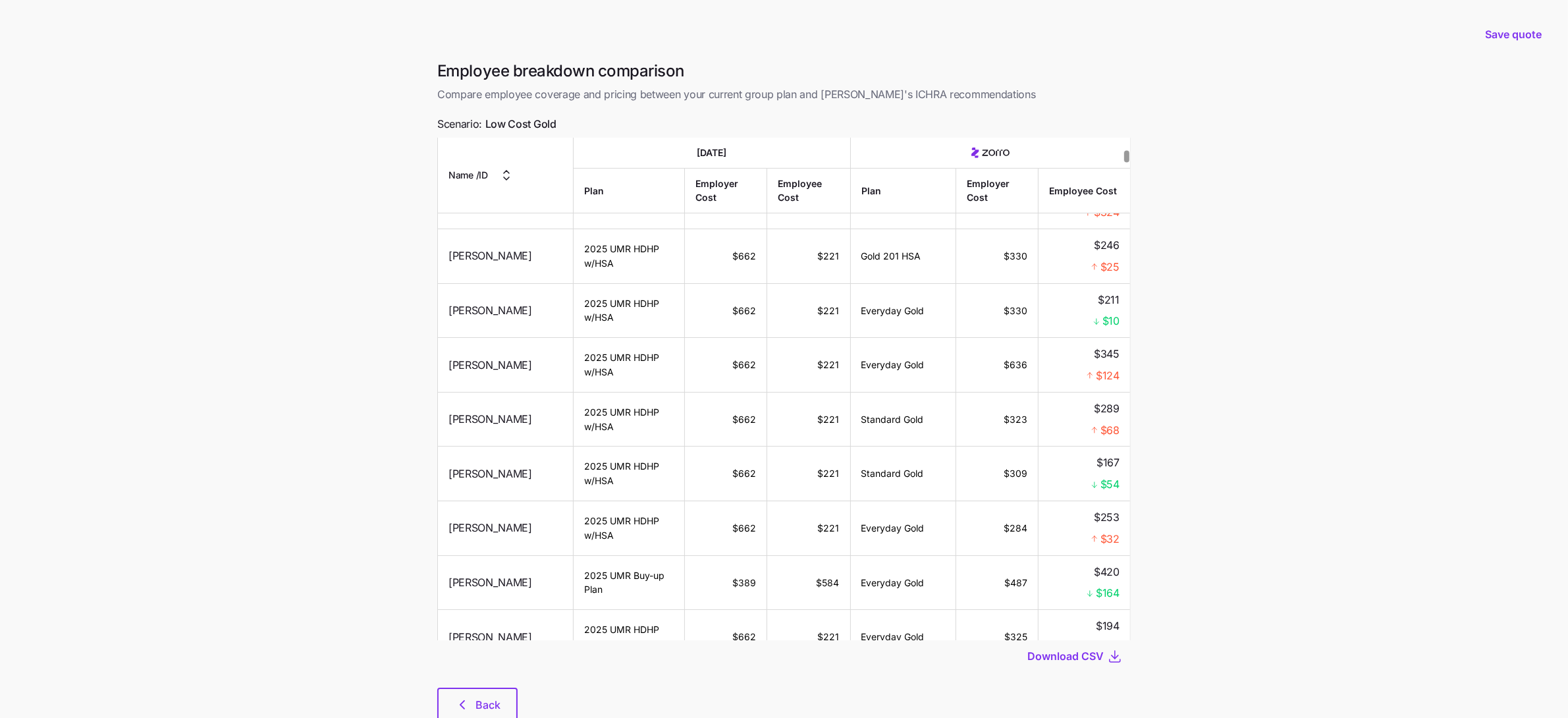
scroll to position [521, 0]
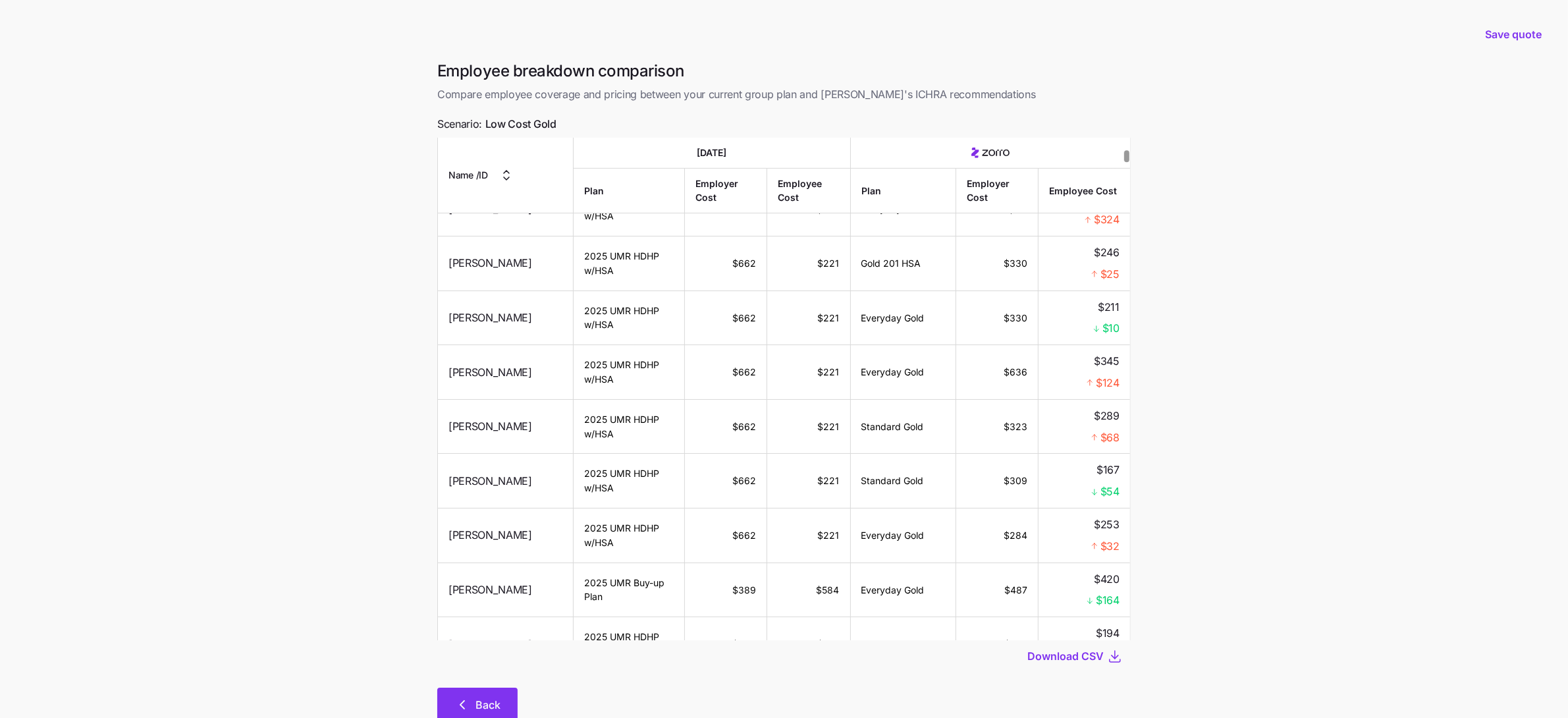
click at [487, 701] on span "Back" at bounding box center [487, 704] width 25 height 16
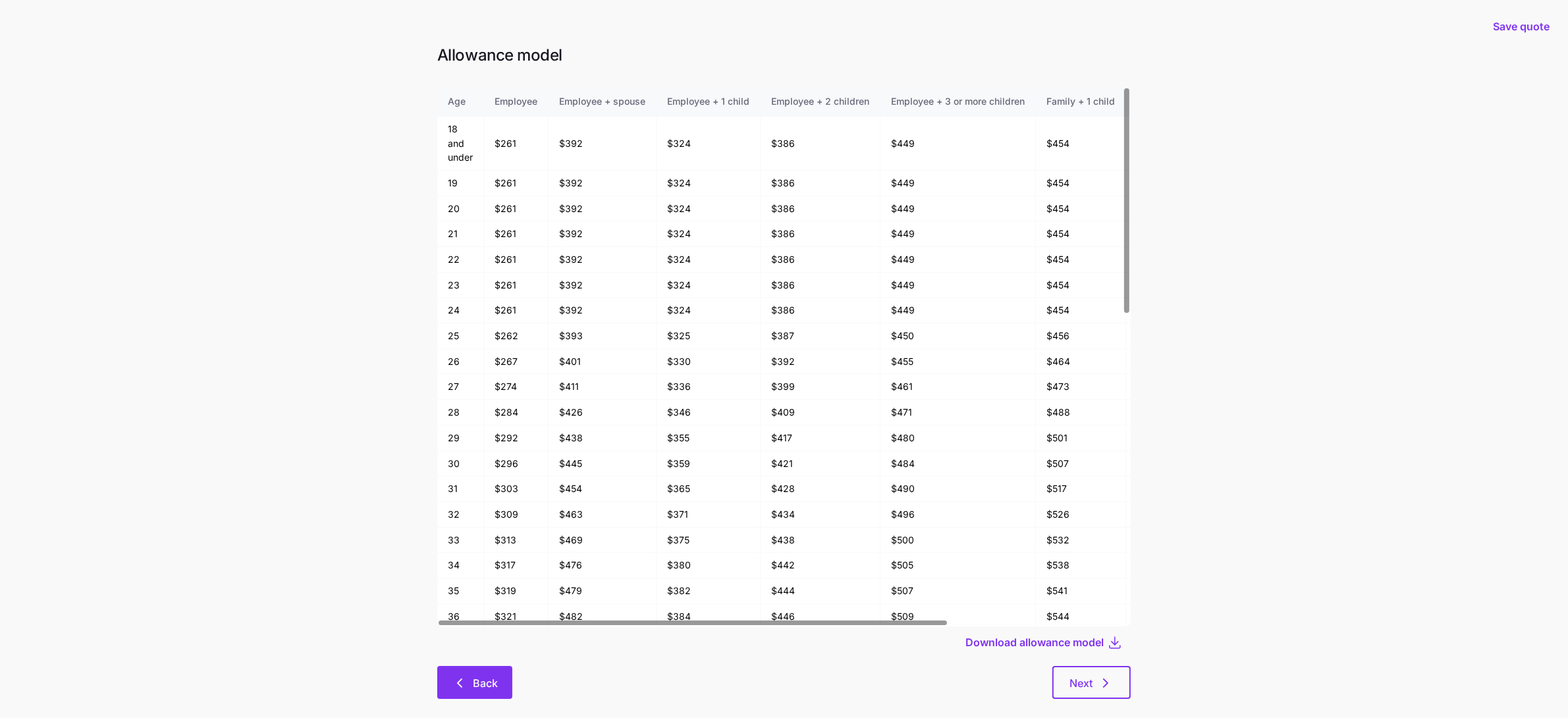
click at [493, 681] on span "Back" at bounding box center [485, 683] width 25 height 16
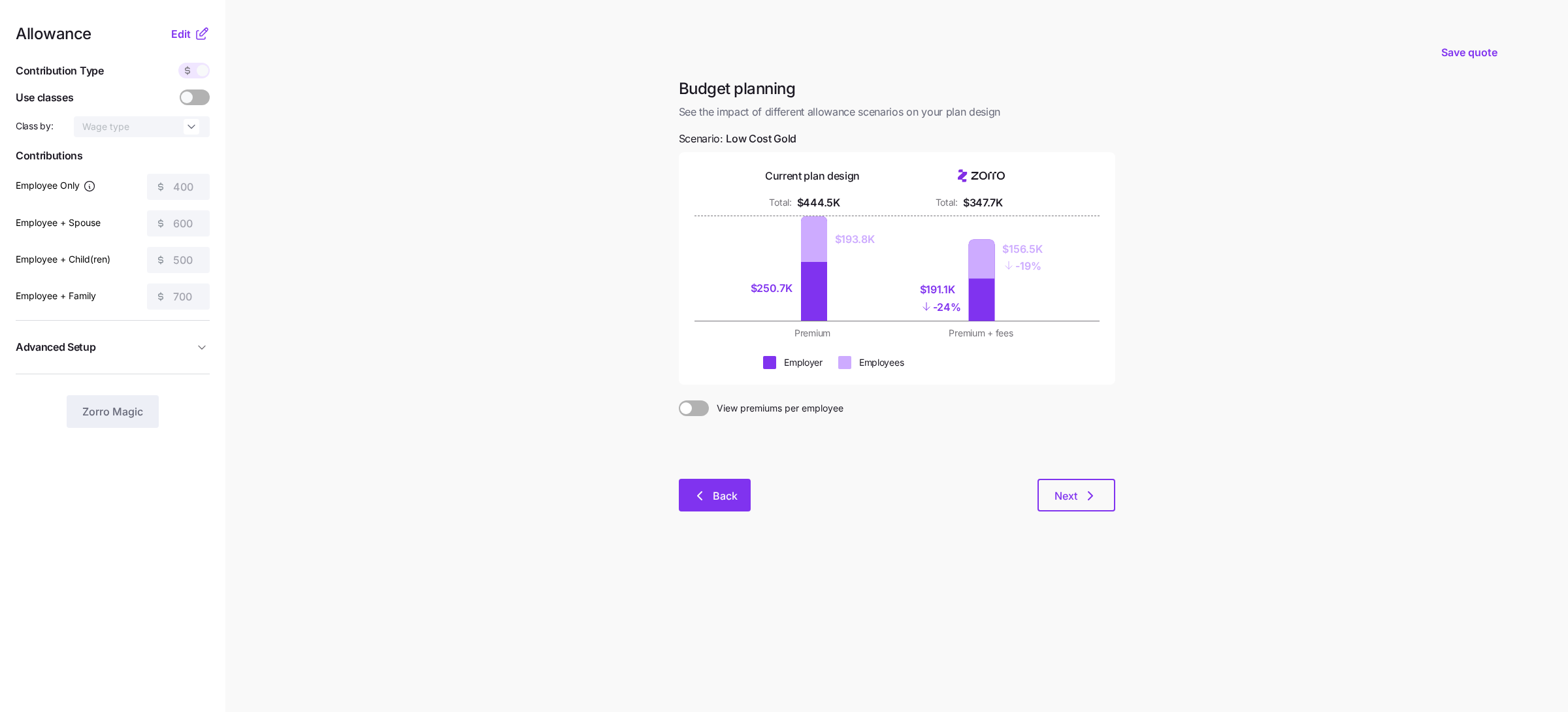
click at [731, 480] on button "Back" at bounding box center [714, 495] width 72 height 32
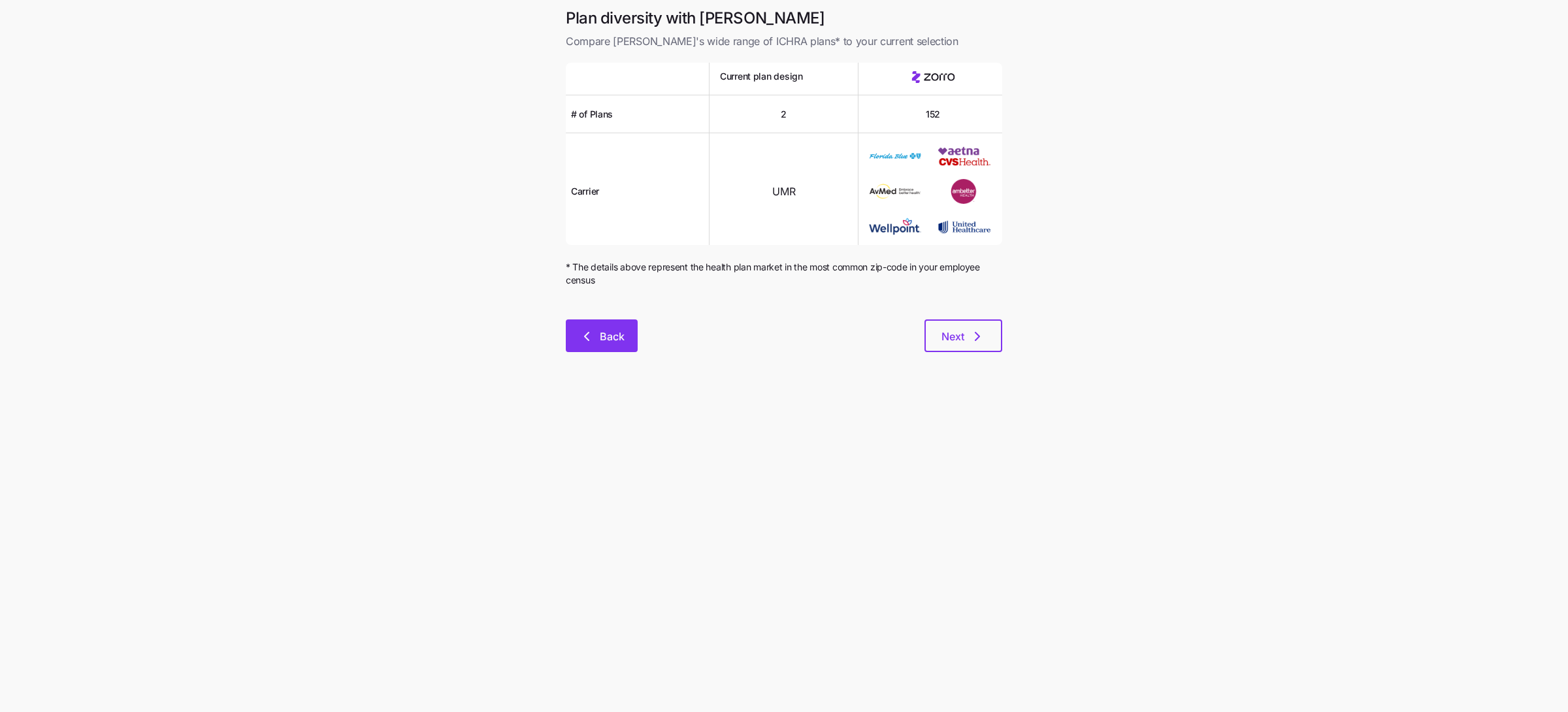
click at [625, 330] on button "Back" at bounding box center [601, 335] width 72 height 32
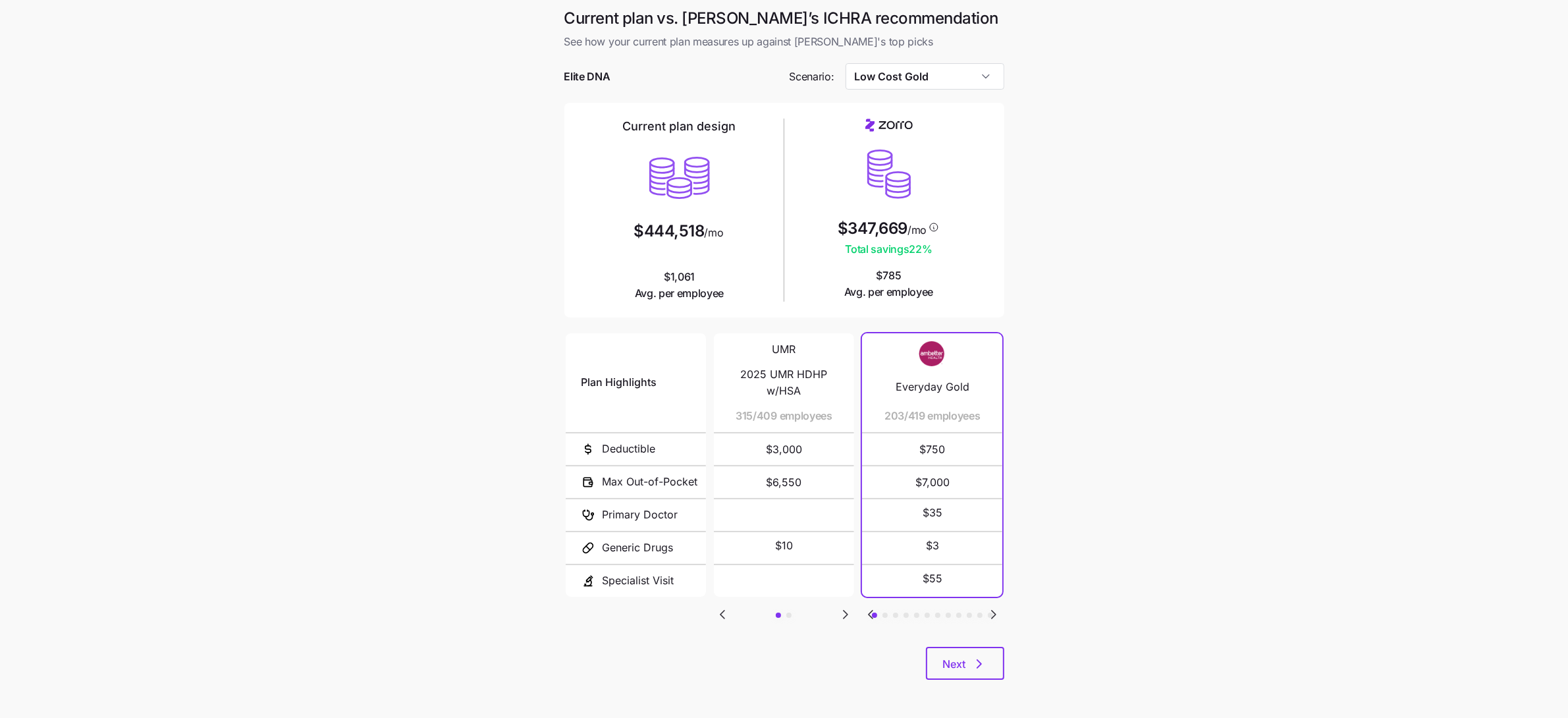
click at [940, 92] on div at bounding box center [784, 96] width 440 height 14
click at [939, 85] on input "Low Cost Gold" at bounding box center [925, 76] width 159 height 26
click at [925, 190] on span "Low Cost Silver" at bounding box center [891, 187] width 66 height 14
click at [1000, 610] on icon "Go to next slide" at bounding box center [994, 614] width 16 height 16
click at [870, 612] on icon "Go to previous slide" at bounding box center [870, 614] width 4 height 8
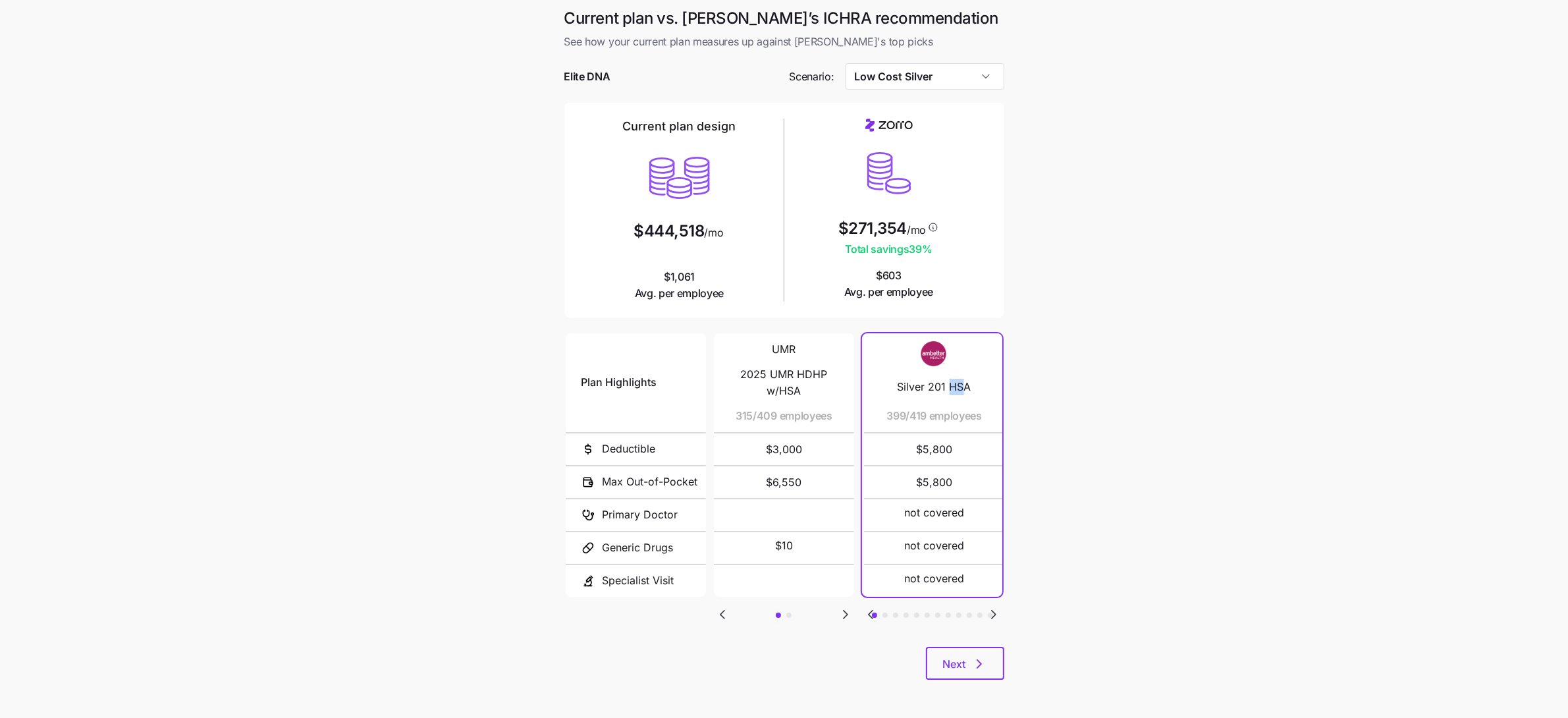
drag, startPoint x: 949, startPoint y: 385, endPoint x: 990, endPoint y: 390, distance: 41.3
click at [972, 389] on span "Silver 201 HSA" at bounding box center [934, 386] width 74 height 17
click at [969, 421] on span "399/419 employees" at bounding box center [933, 415] width 96 height 17
click at [993, 610] on icon "Go to next slide" at bounding box center [993, 614] width 4 height 8
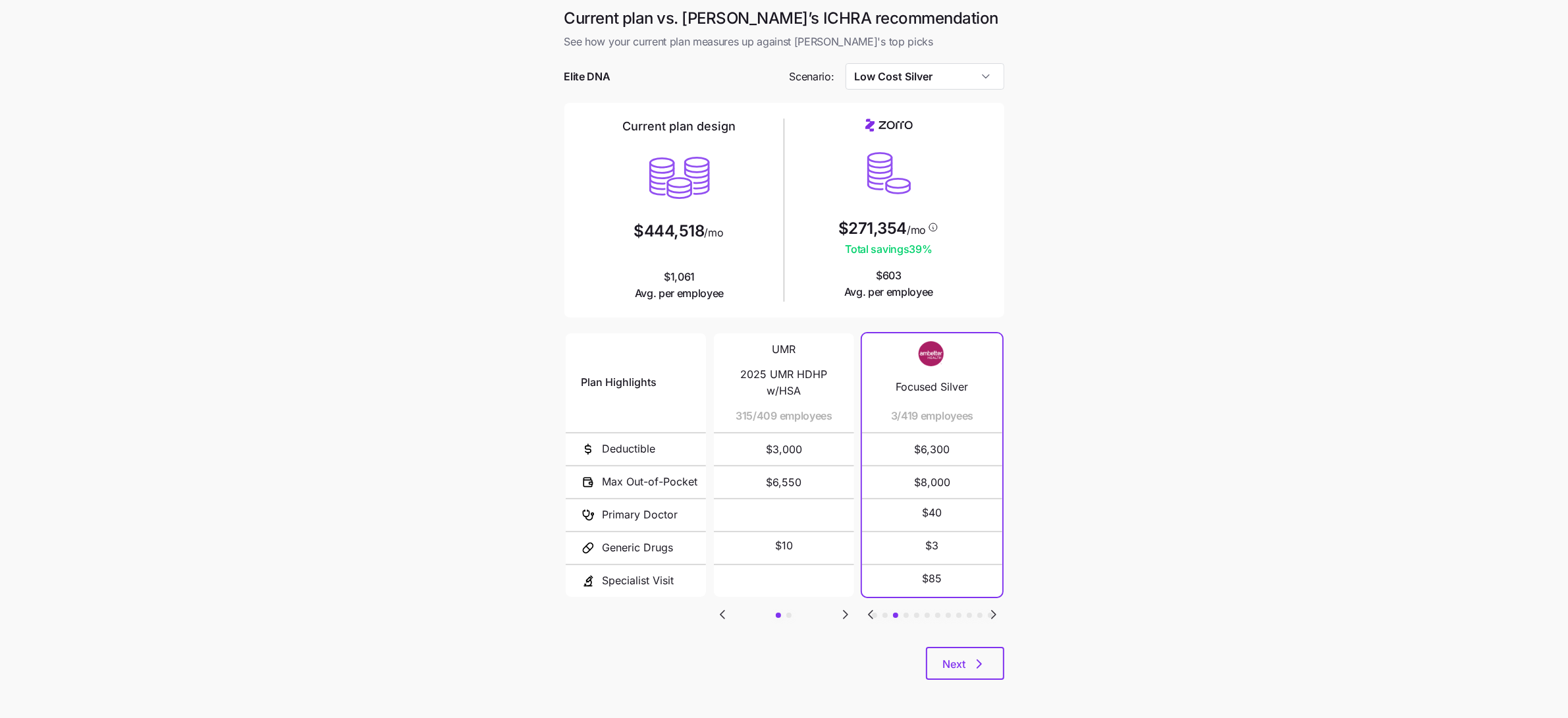
click at [993, 610] on icon "Go to next slide" at bounding box center [993, 614] width 4 height 8
click at [992, 612] on icon "Go to next slide" at bounding box center [993, 614] width 4 height 8
click at [957, 73] on input "Low Cost Silver" at bounding box center [925, 76] width 159 height 26
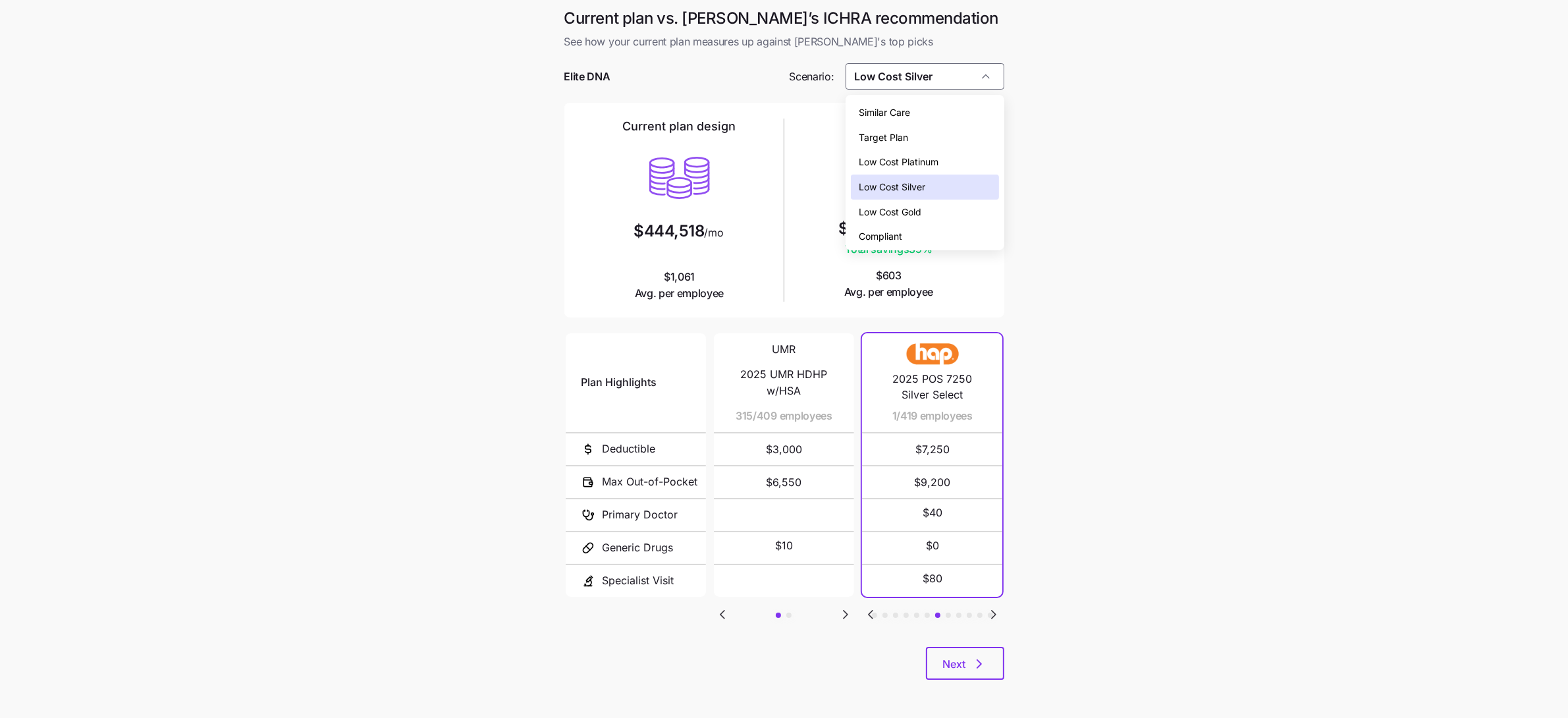
click at [944, 226] on div "Compliant" at bounding box center [924, 236] width 147 height 25
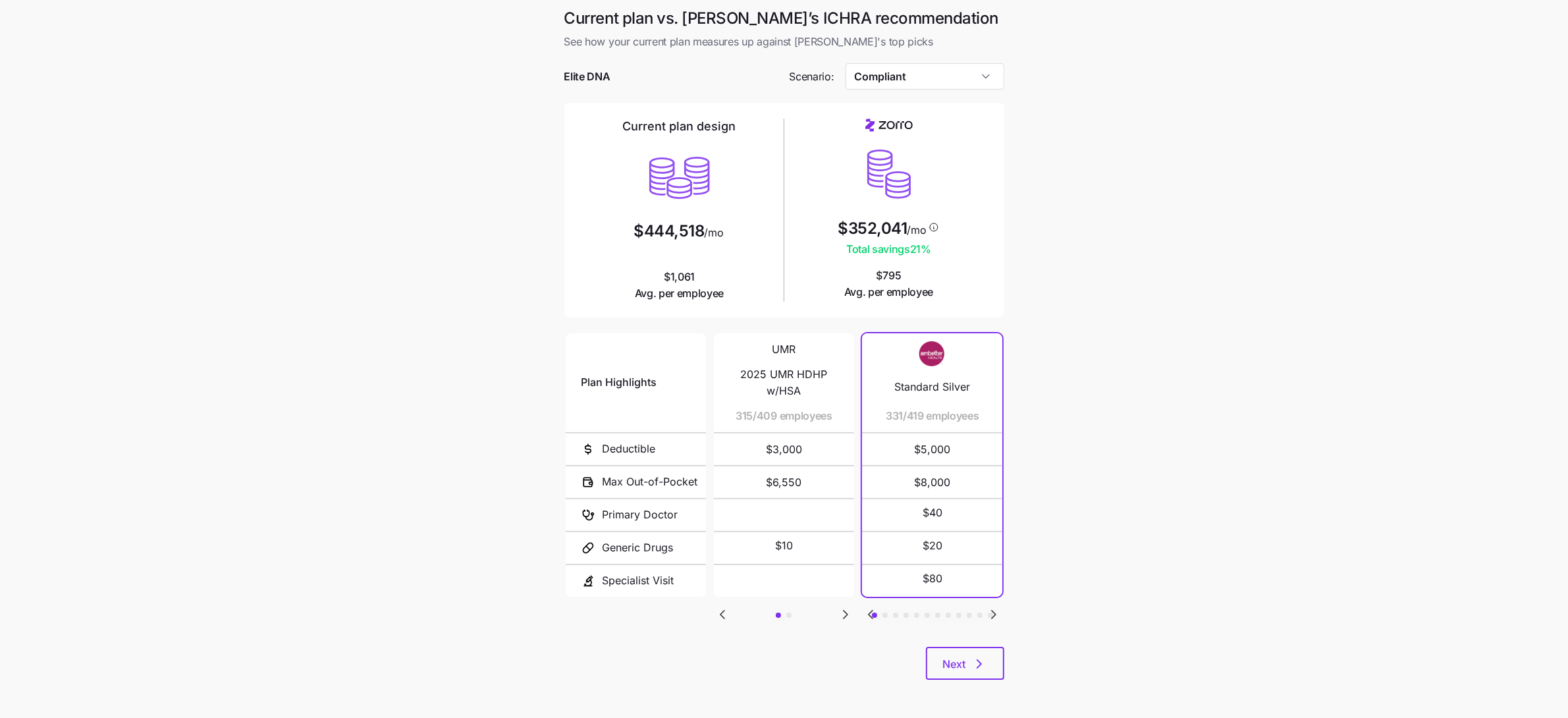
click at [874, 612] on icon "Go to previous slide" at bounding box center [870, 614] width 16 height 16
click at [998, 612] on icon "Go to next slide" at bounding box center [994, 614] width 16 height 16
click at [957, 62] on div at bounding box center [784, 57] width 440 height 14
click at [957, 77] on input "Compliant" at bounding box center [925, 76] width 159 height 26
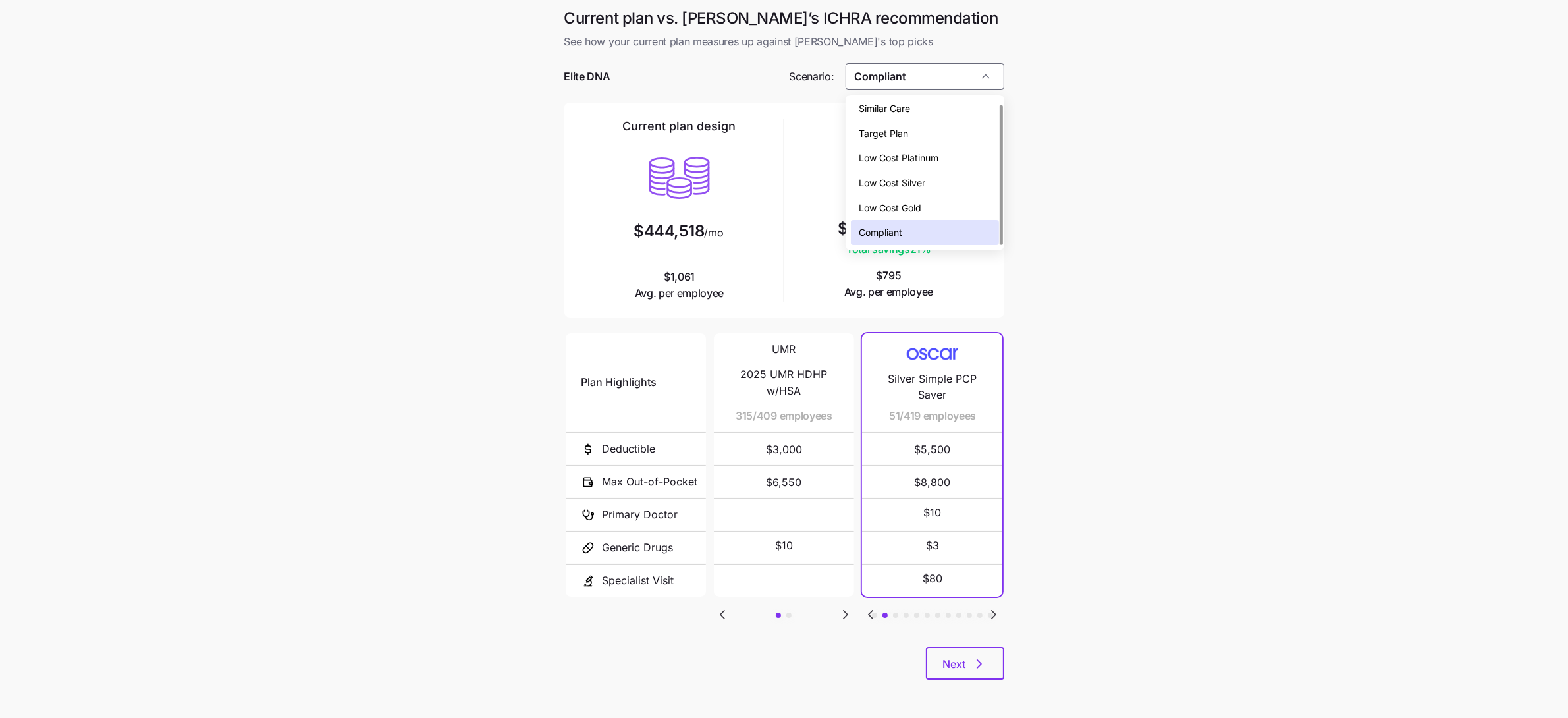
click at [953, 112] on div "Similar Care" at bounding box center [924, 108] width 147 height 25
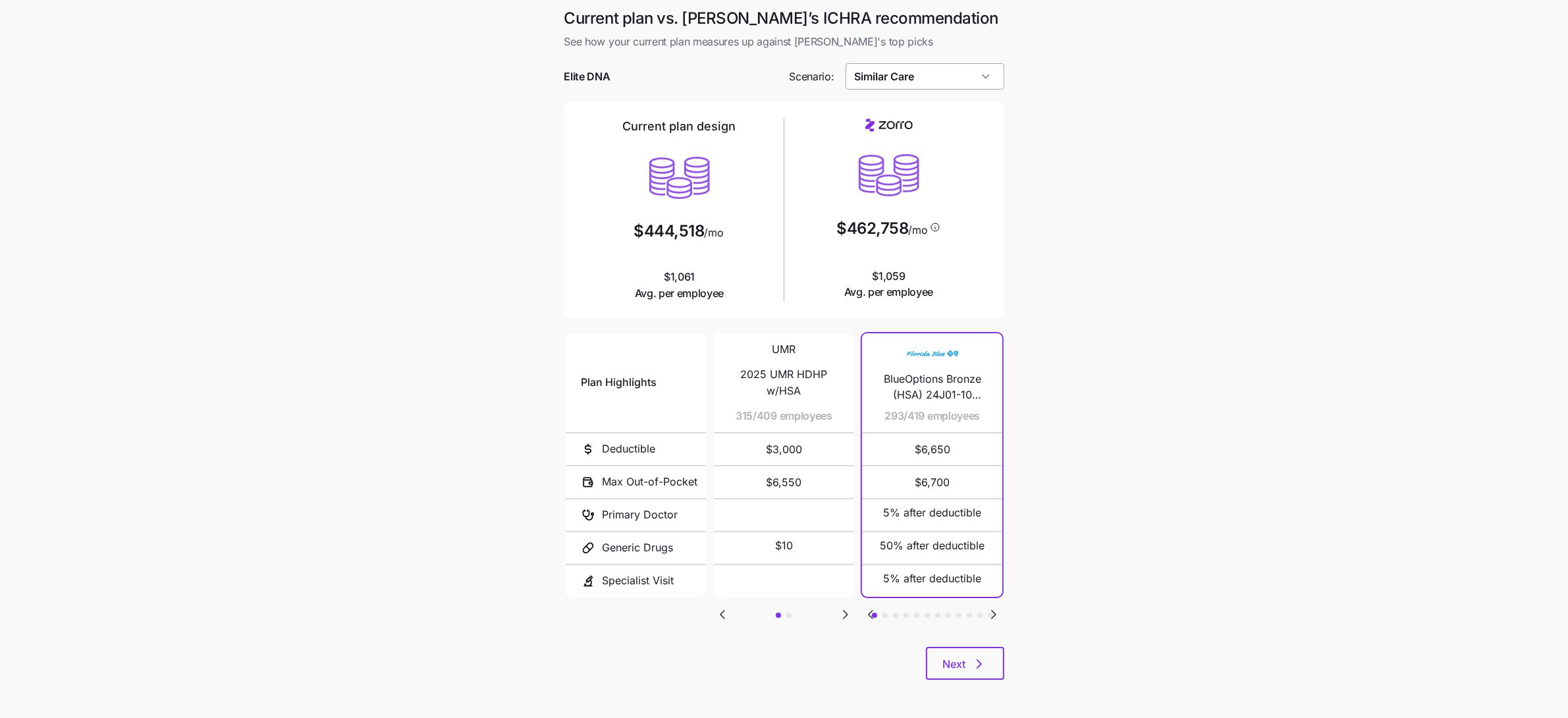
click at [953, 80] on input "Similar Care" at bounding box center [925, 76] width 159 height 26
click at [945, 143] on div "Target Plan" at bounding box center [924, 137] width 147 height 25
click at [956, 76] on input "Target Plan" at bounding box center [925, 76] width 159 height 26
click at [961, 167] on div "Low Cost Platinum" at bounding box center [924, 162] width 147 height 25
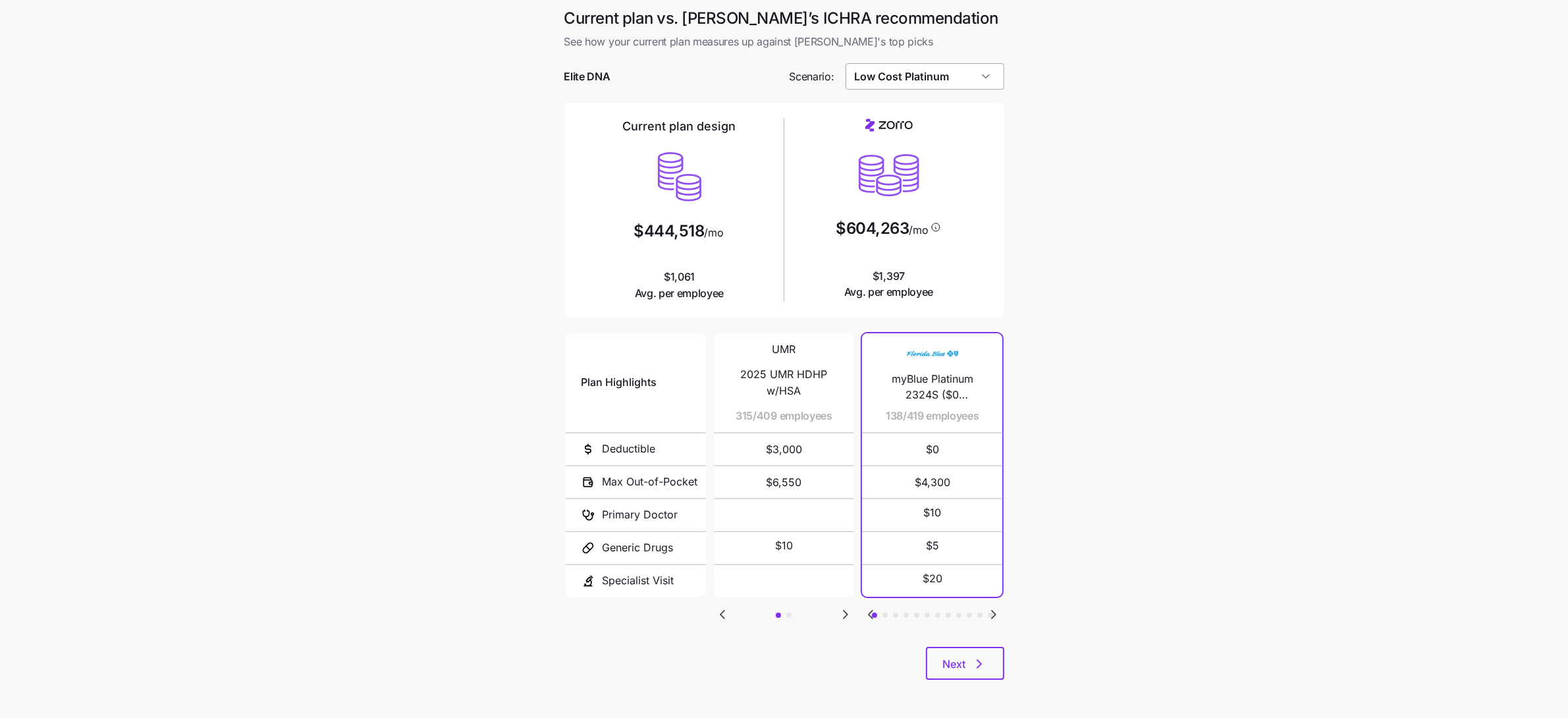
click at [957, 77] on input "Low Cost Platinum" at bounding box center [925, 76] width 159 height 26
click at [959, 210] on div "Low Cost Gold" at bounding box center [924, 211] width 147 height 25
type input "Low Cost Gold"
click at [1049, 387] on main "Current plan vs. [PERSON_NAME]’s ICHRA recommendation See how your current plan…" at bounding box center [784, 359] width 1568 height 719
click at [992, 613] on icon "Go to next slide" at bounding box center [993, 614] width 4 height 8
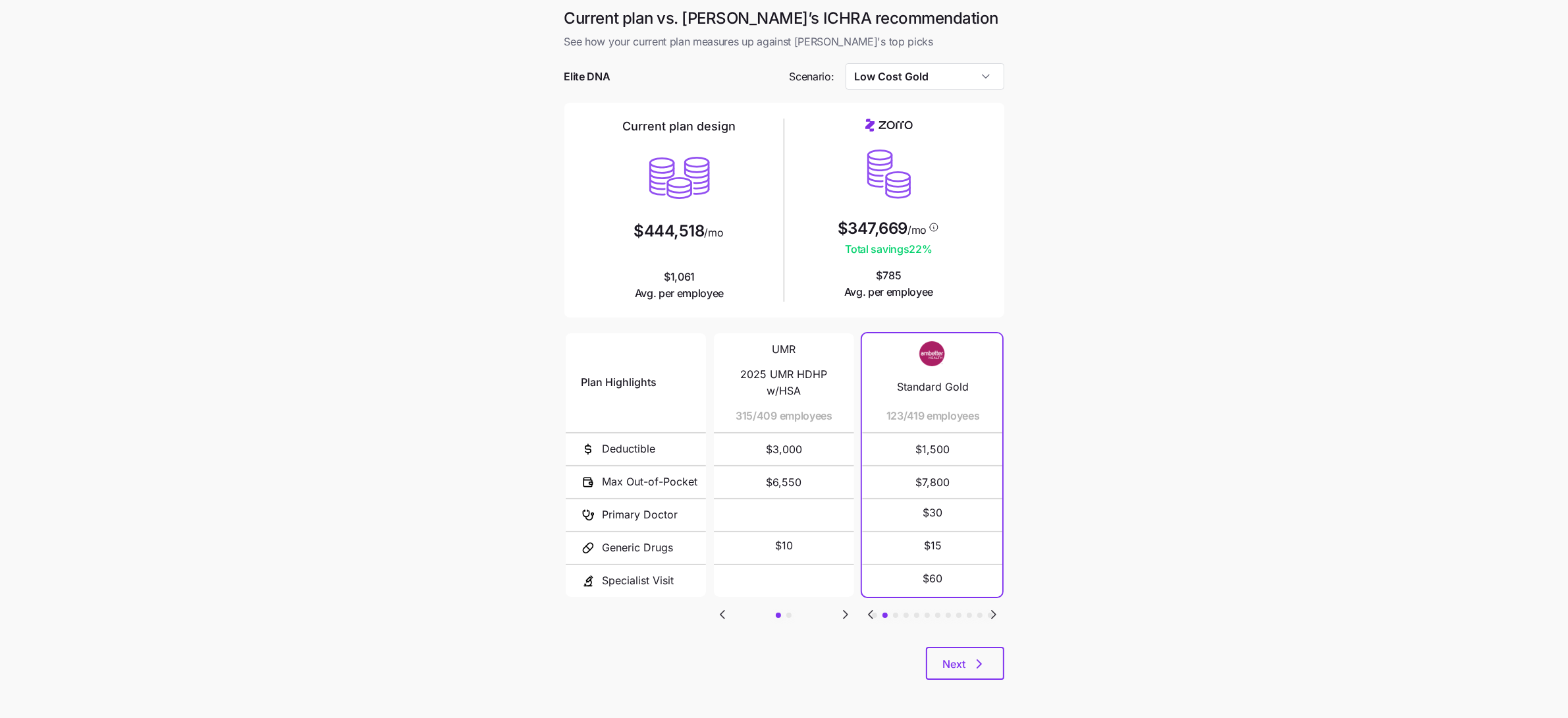
click at [992, 613] on icon "Go to next slide" at bounding box center [993, 614] width 4 height 8
click at [979, 667] on icon "button" at bounding box center [980, 664] width 16 height 16
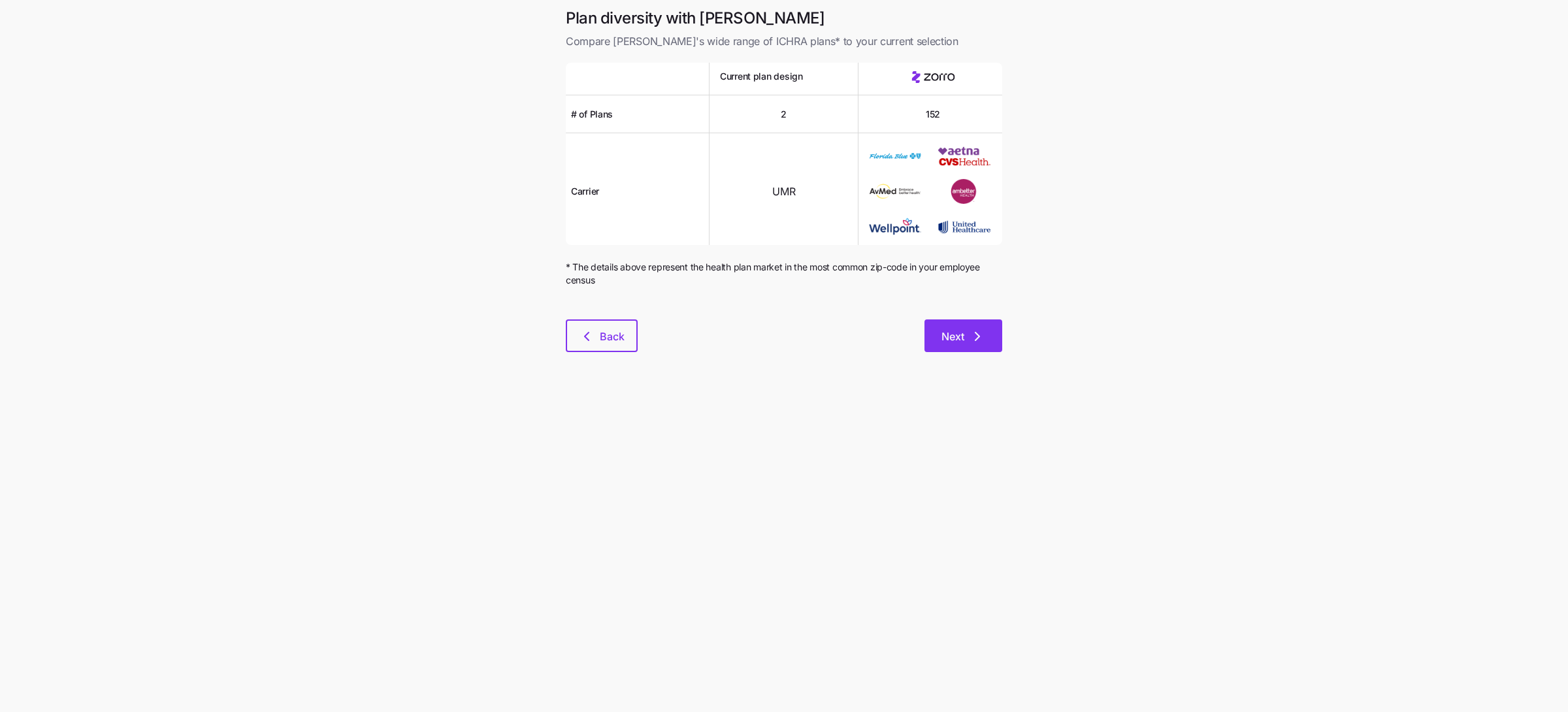
click at [969, 336] on span "Next" at bounding box center [963, 337] width 43 height 16
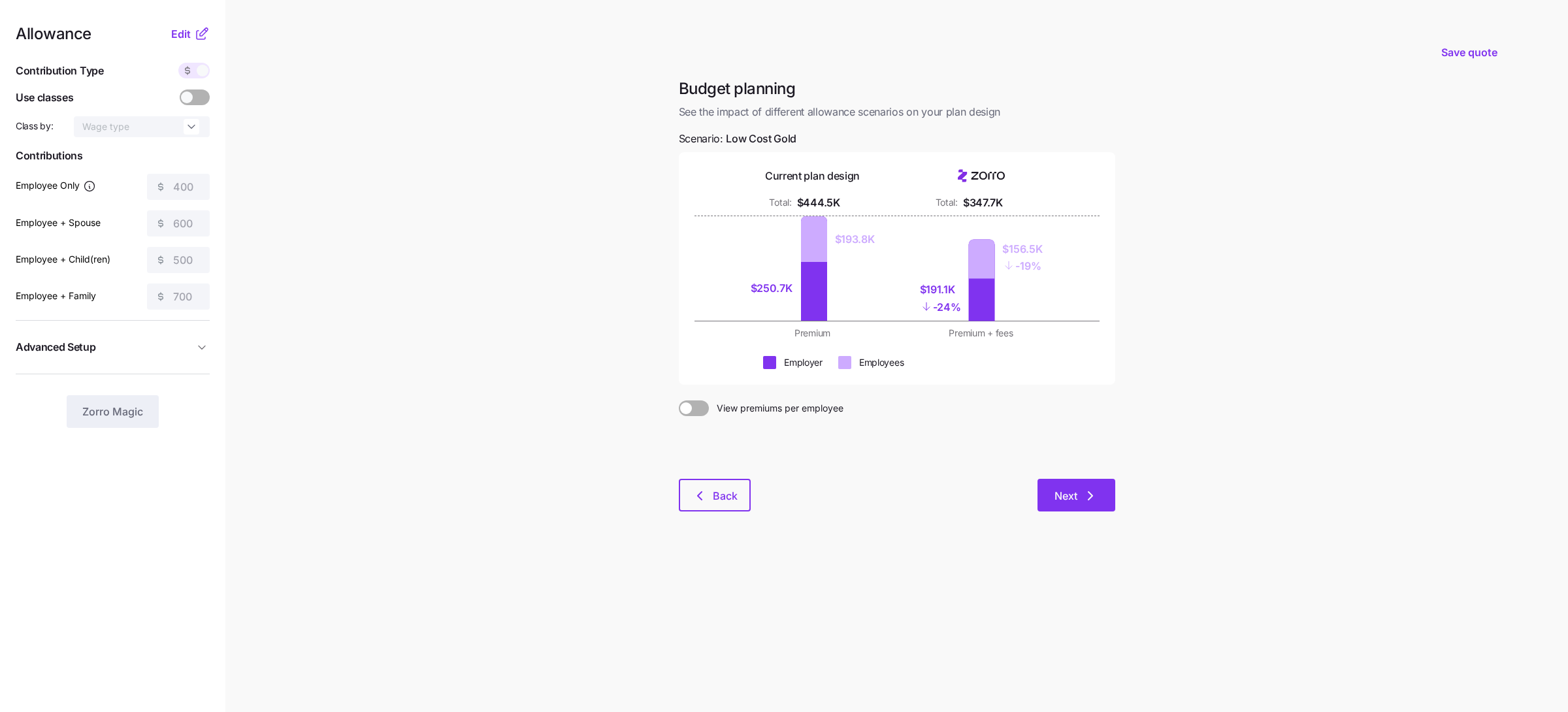
click at [1079, 490] on span "Next" at bounding box center [1075, 495] width 43 height 16
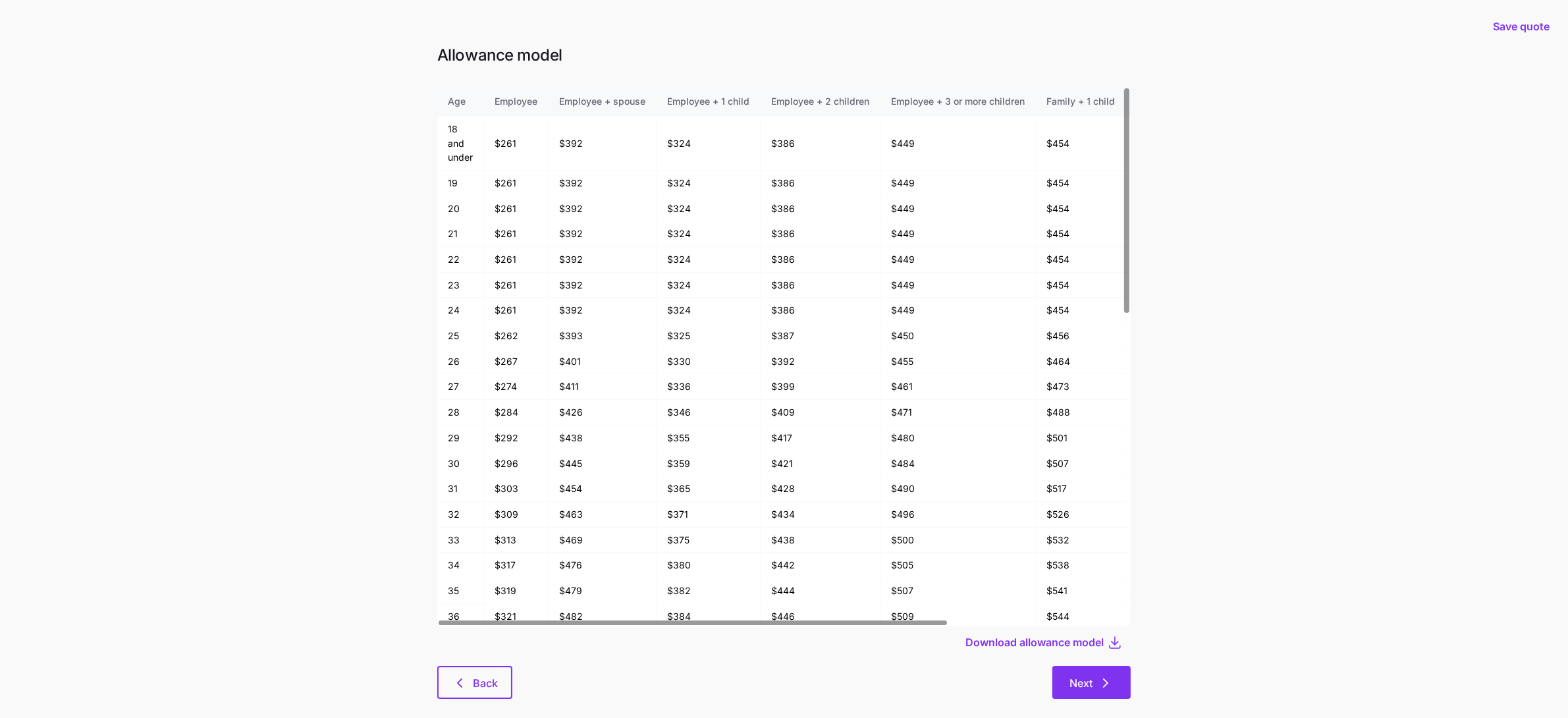
click at [1109, 689] on icon "button" at bounding box center [1106, 683] width 16 height 16
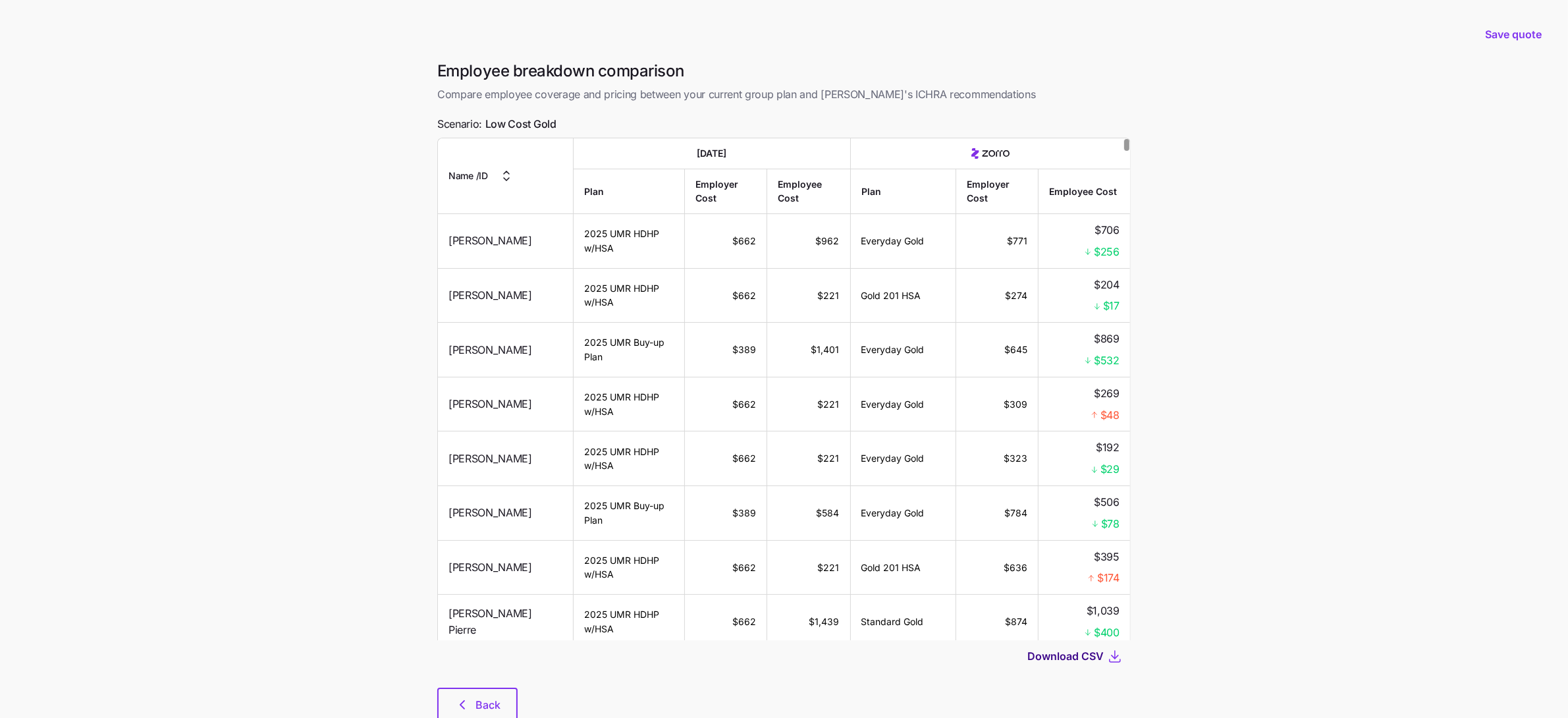
click at [1065, 658] on span "Download CSV" at bounding box center [1066, 656] width 77 height 16
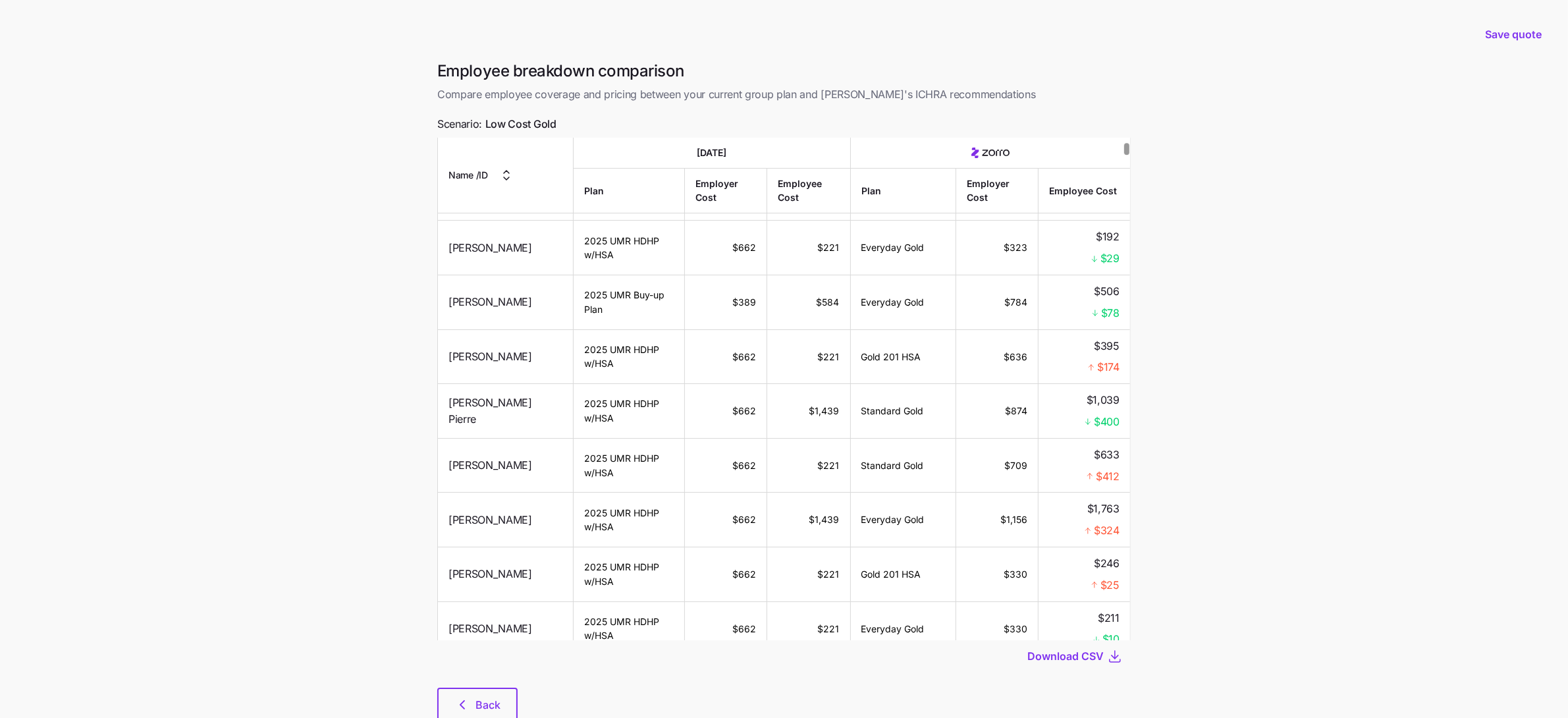
scroll to position [261, 0]
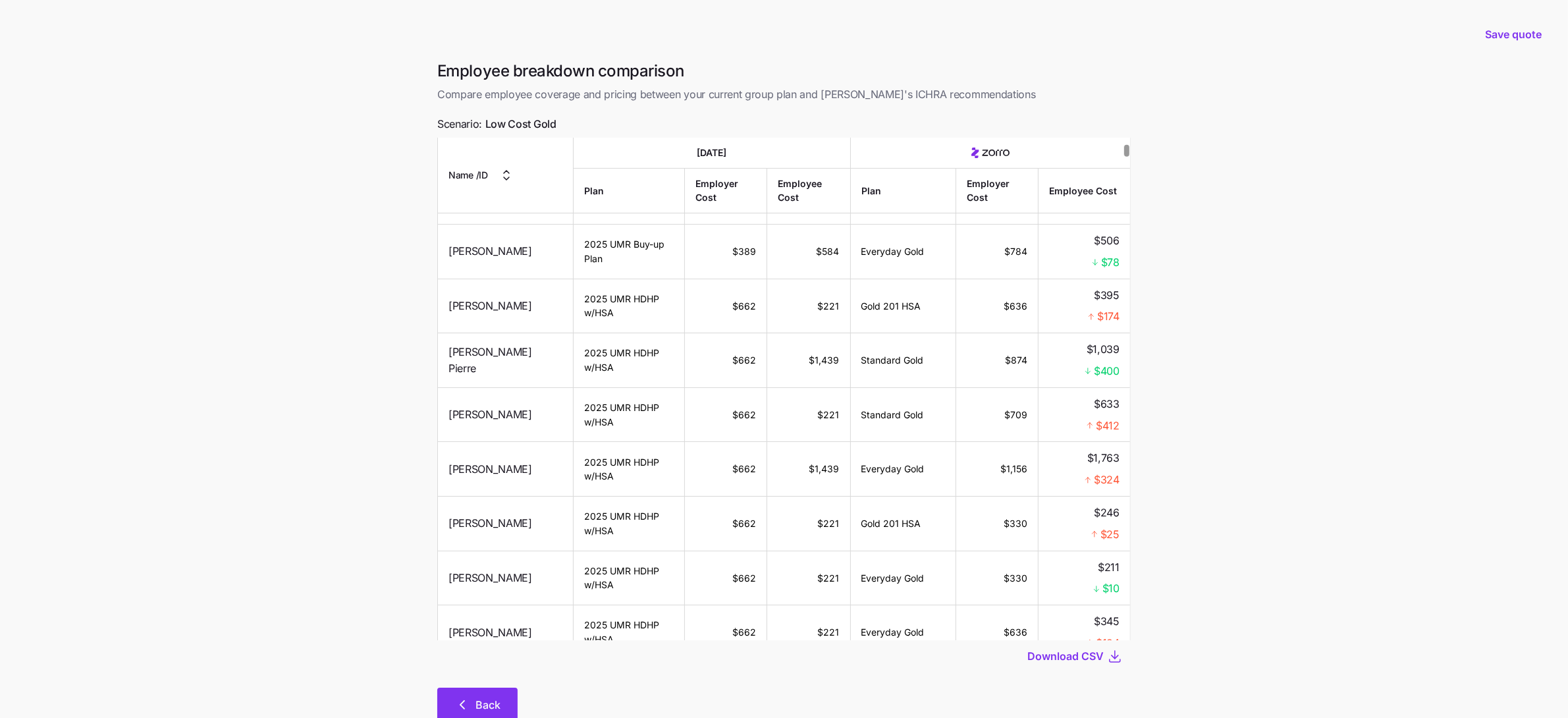
click at [484, 695] on button "Back" at bounding box center [477, 704] width 81 height 33
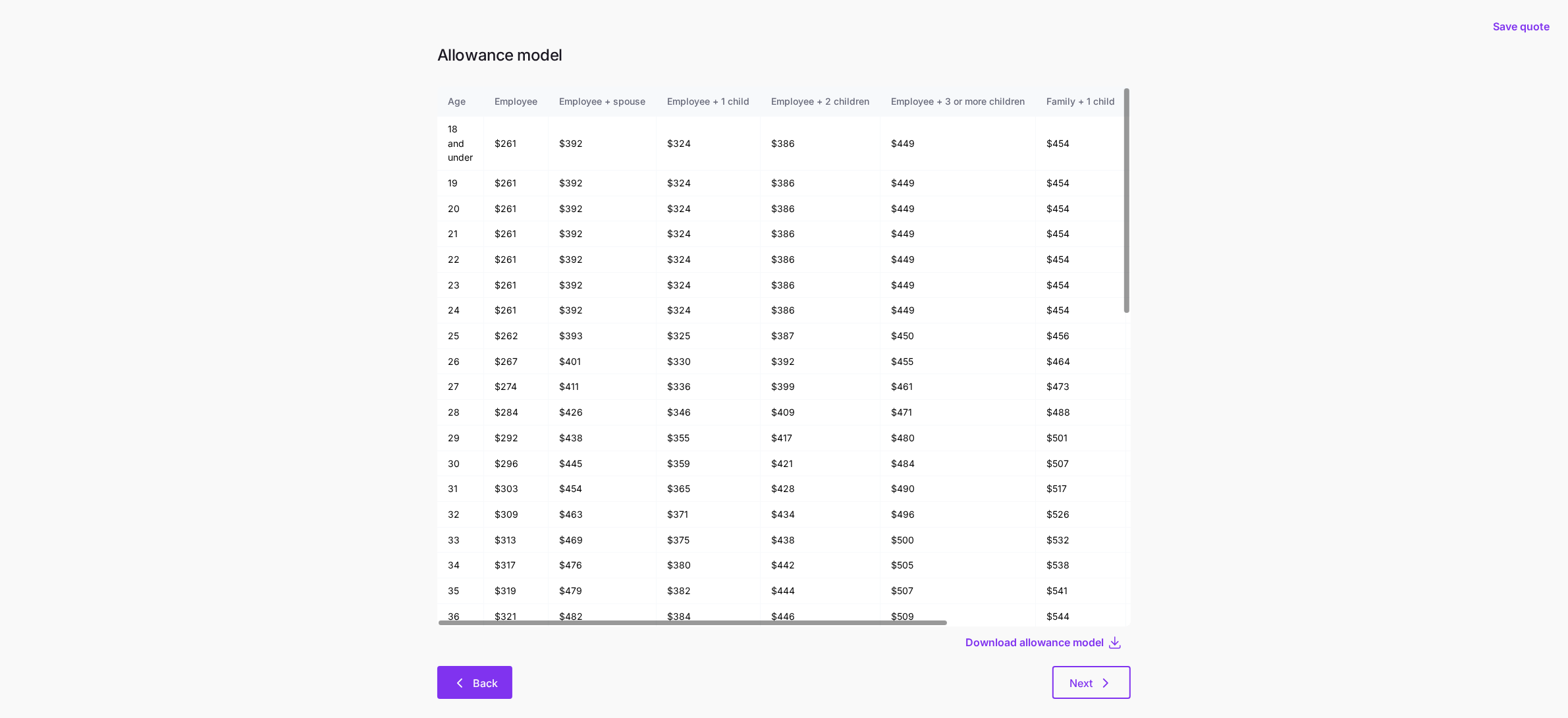
click at [498, 682] on button "Back" at bounding box center [475, 681] width 75 height 33
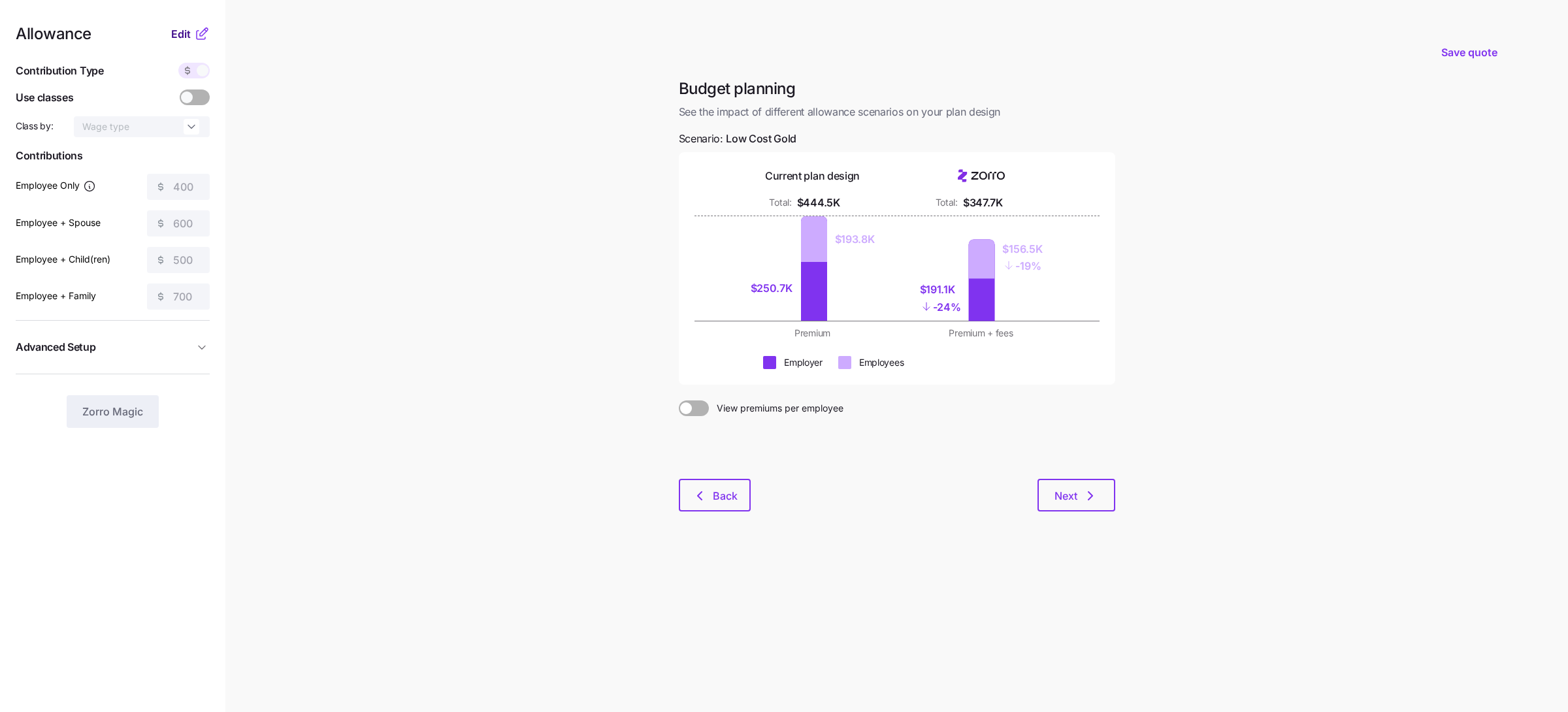
click at [183, 33] on span "Edit" at bounding box center [180, 34] width 20 height 16
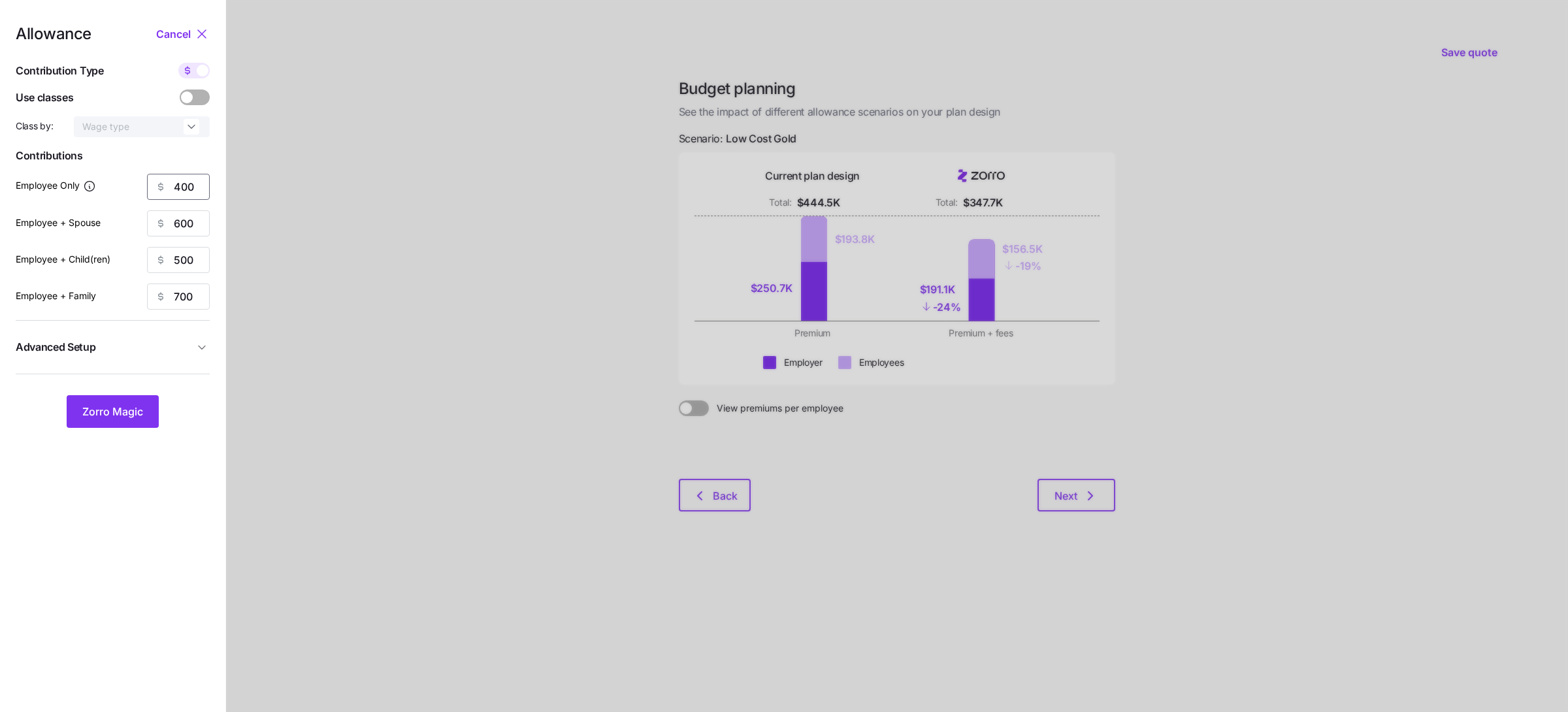
click at [189, 186] on input "400" at bounding box center [178, 186] width 62 height 26
type input "450"
click at [130, 409] on span "Zorro Magic" at bounding box center [112, 412] width 61 height 16
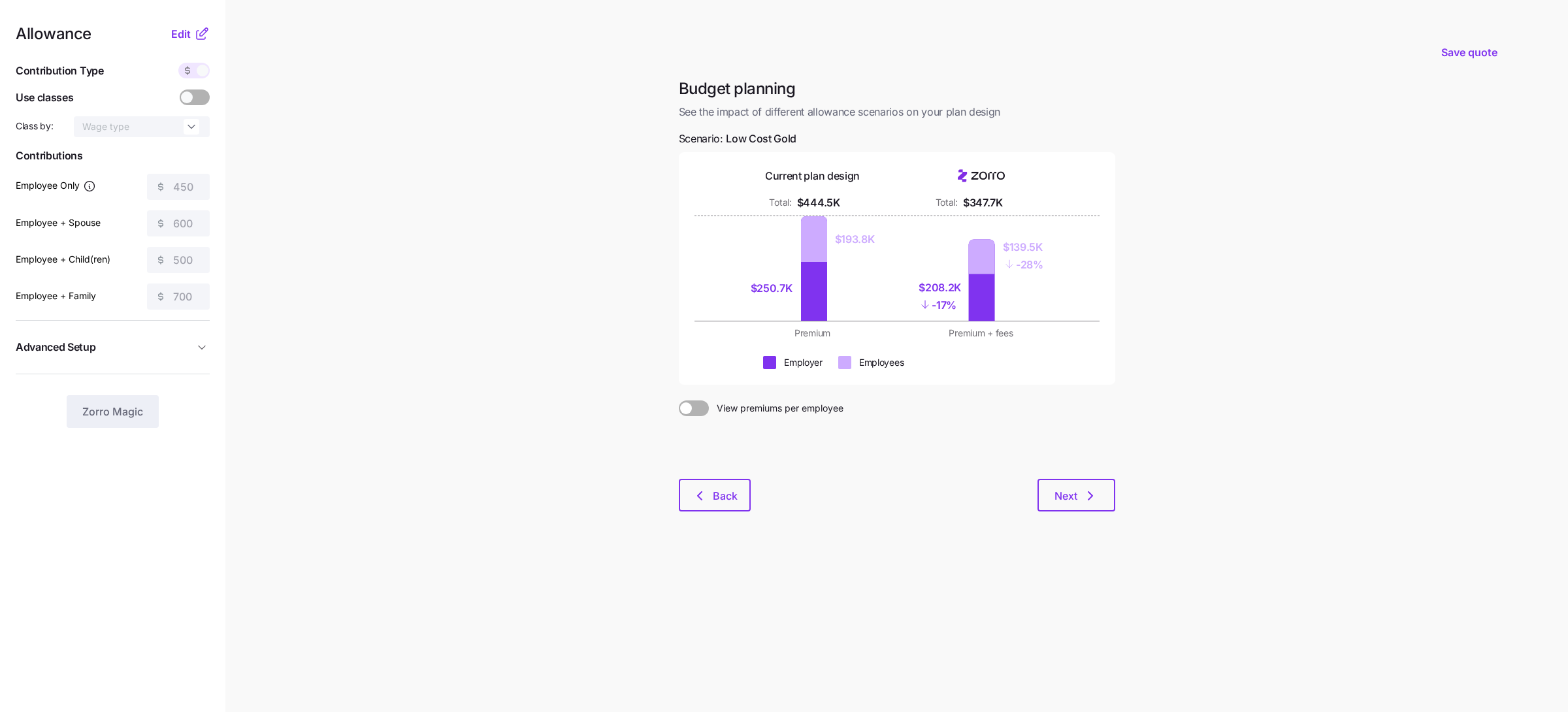
click at [273, 347] on main "Save quote Budget planning See the impact of different allowance scenarios on y…" at bounding box center [784, 356] width 1568 height 712
click at [177, 33] on span "Edit" at bounding box center [180, 34] width 20 height 16
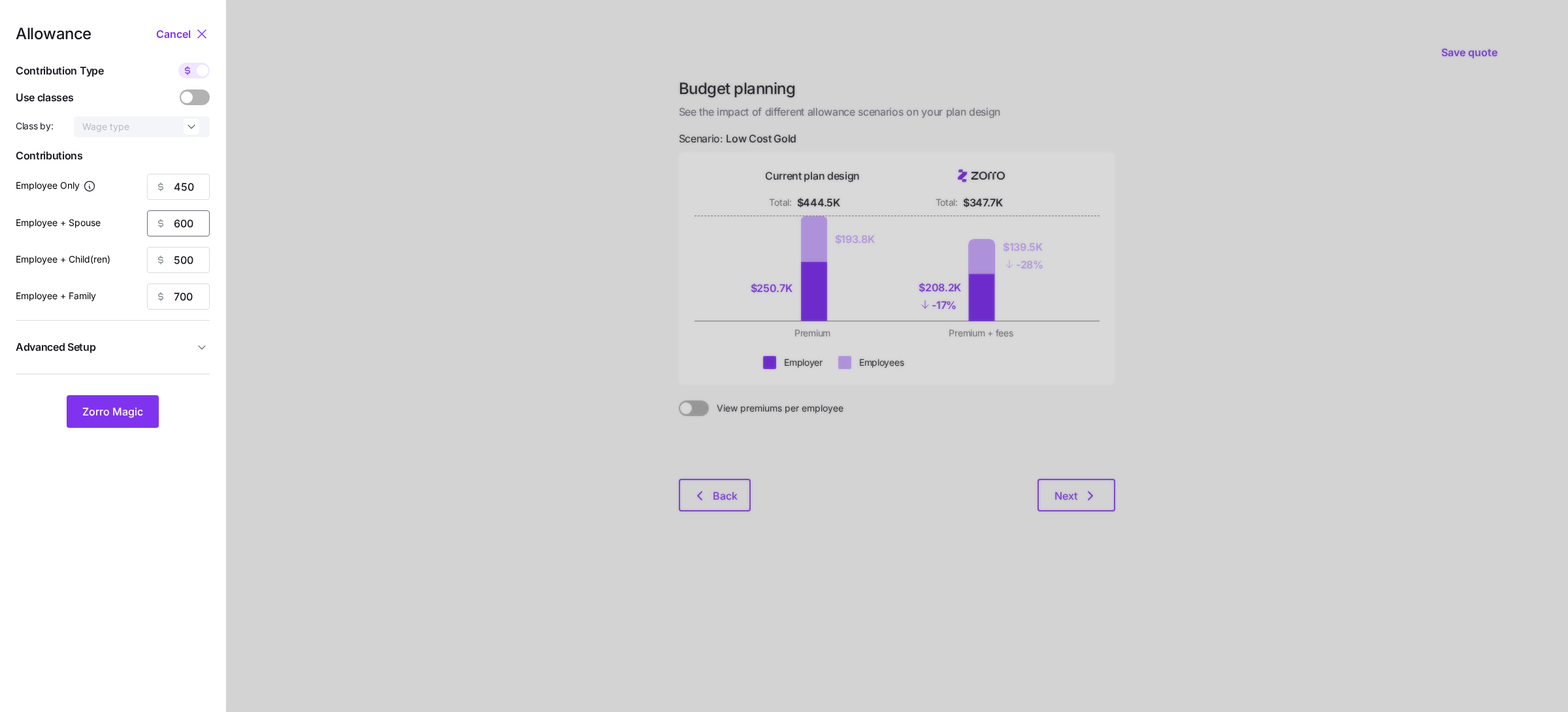
click at [194, 229] on input "600" at bounding box center [178, 223] width 62 height 26
type input "550"
type input "500"
type input "600"
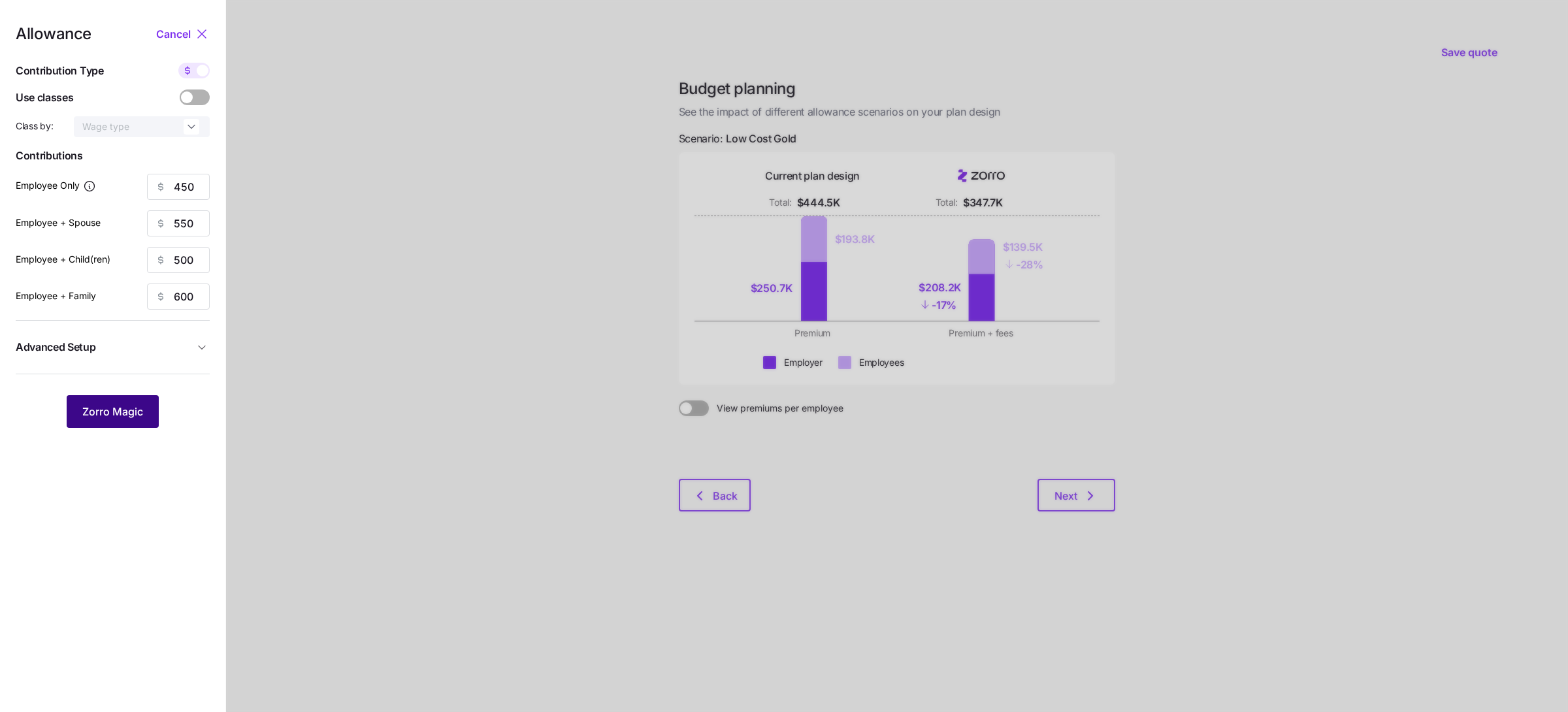
click at [111, 408] on span "Zorro Magic" at bounding box center [112, 412] width 61 height 16
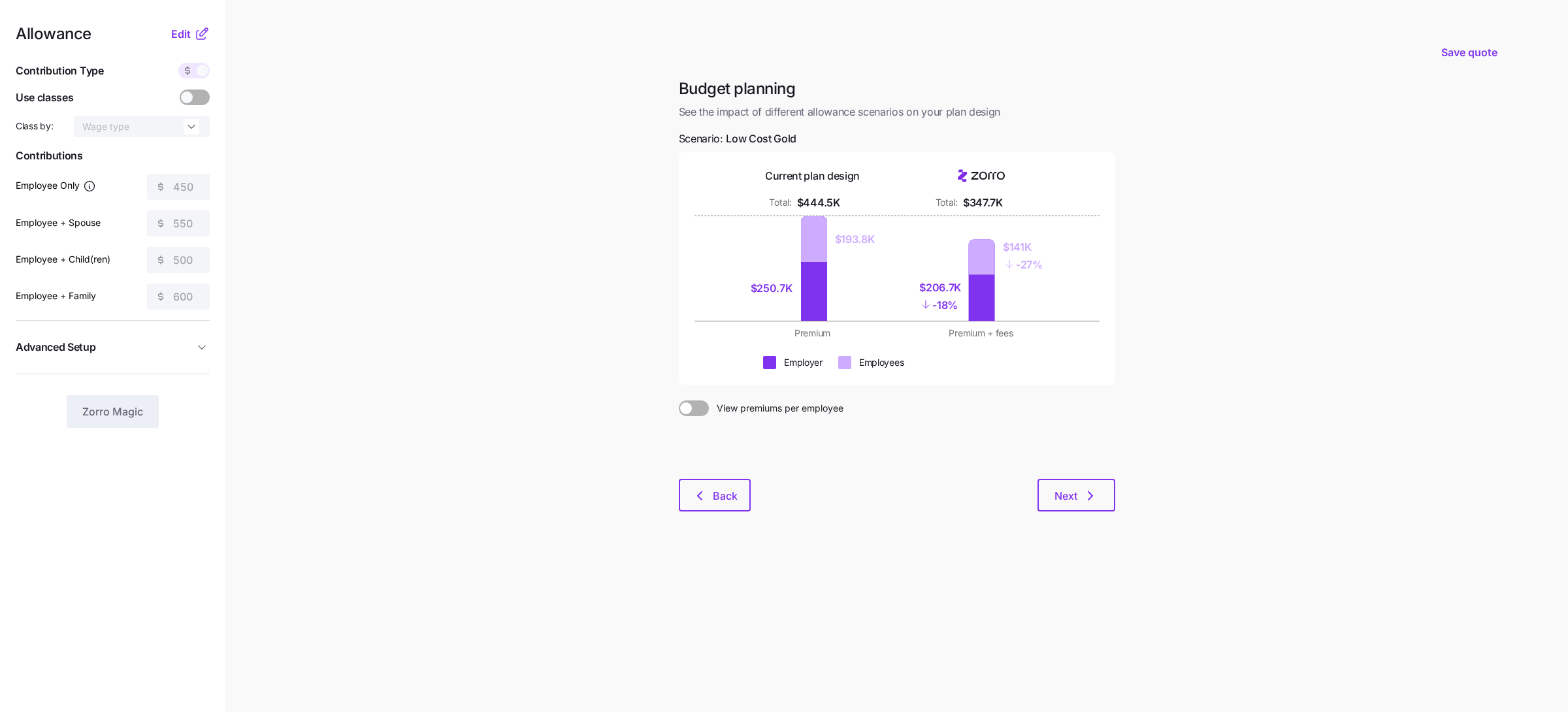
click at [357, 367] on main "Save quote Budget planning See the impact of different allowance scenarios on y…" at bounding box center [784, 356] width 1568 height 712
click at [1046, 495] on button "Next" at bounding box center [1076, 495] width 77 height 32
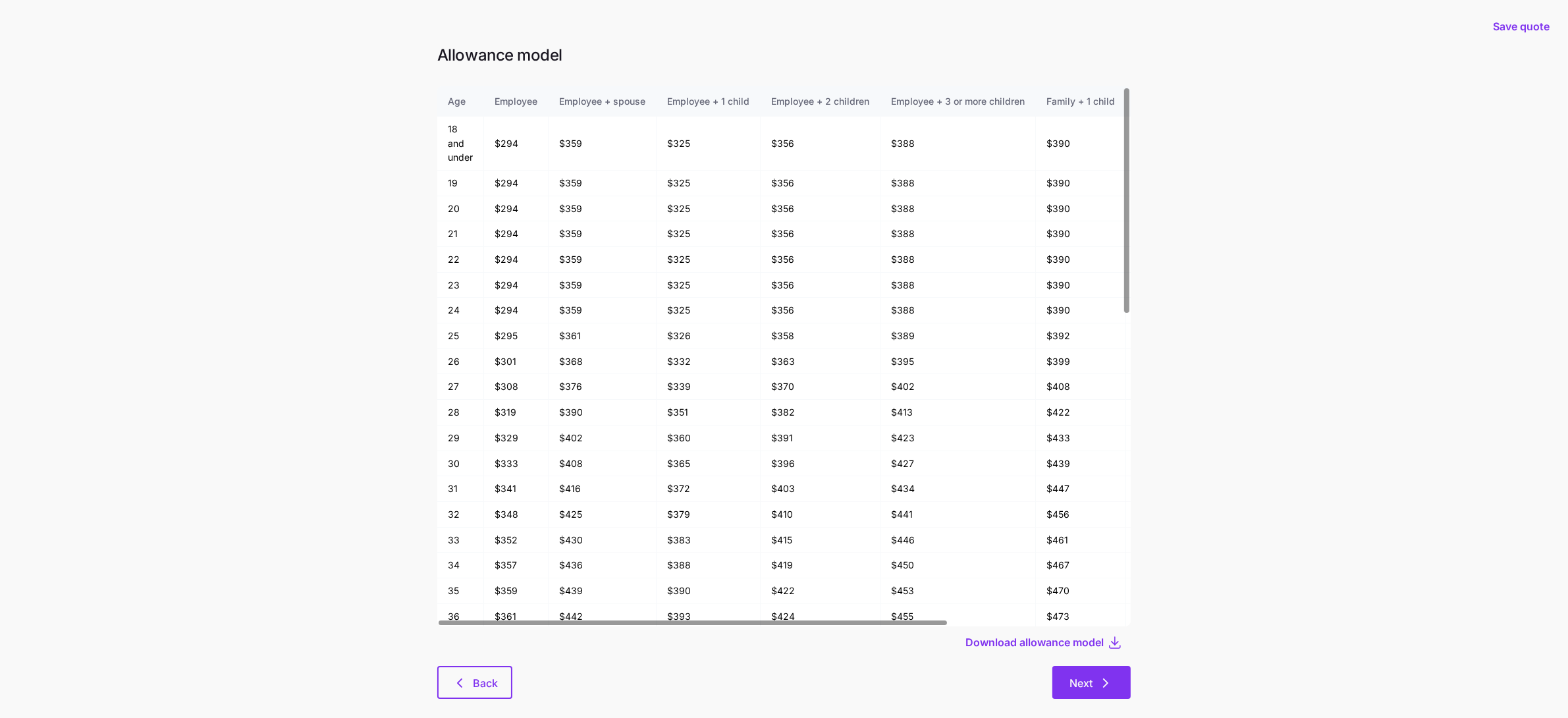
click at [1080, 677] on span "Next" at bounding box center [1081, 683] width 23 height 16
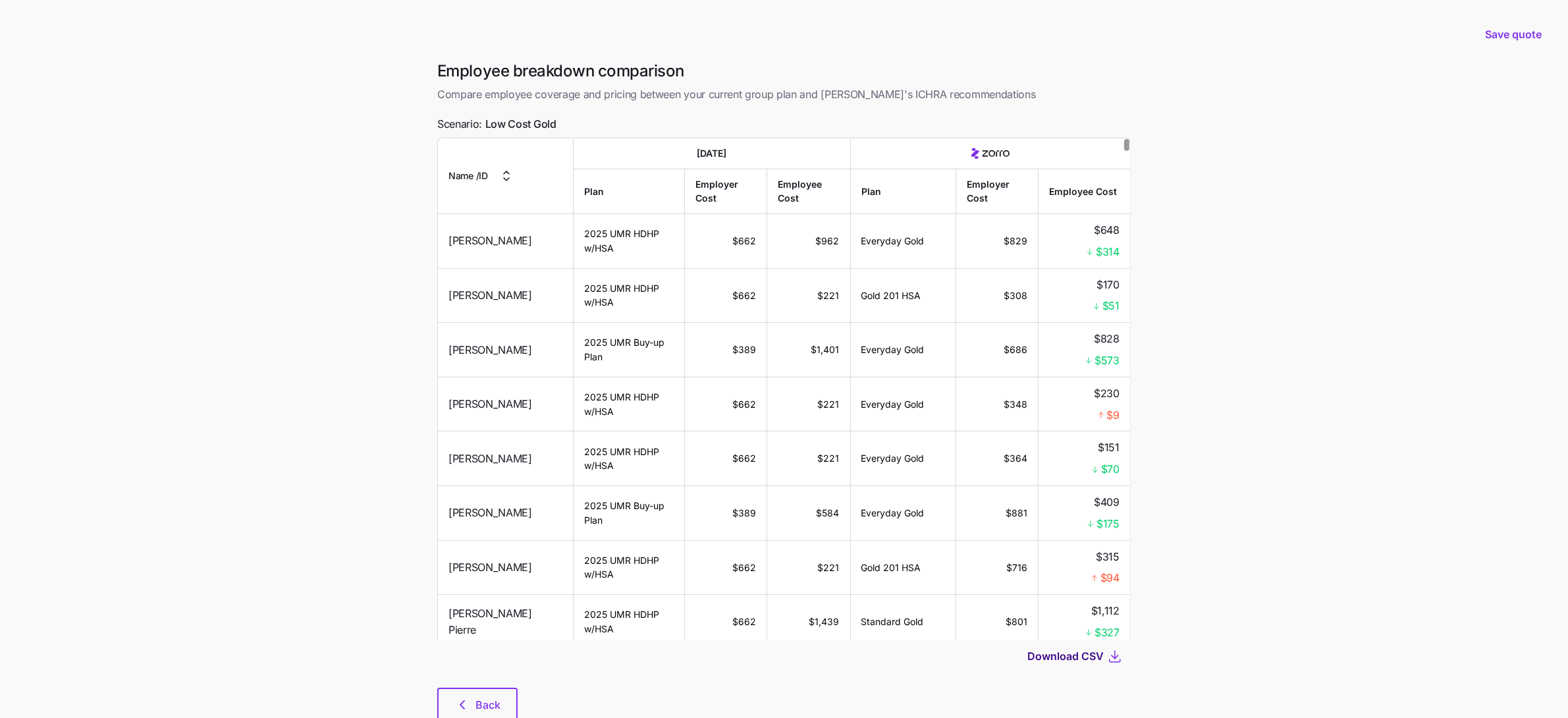
click at [1072, 651] on span "Download CSV" at bounding box center [1066, 656] width 77 height 16
click at [401, 51] on div "Save quote" at bounding box center [784, 34] width 1552 height 53
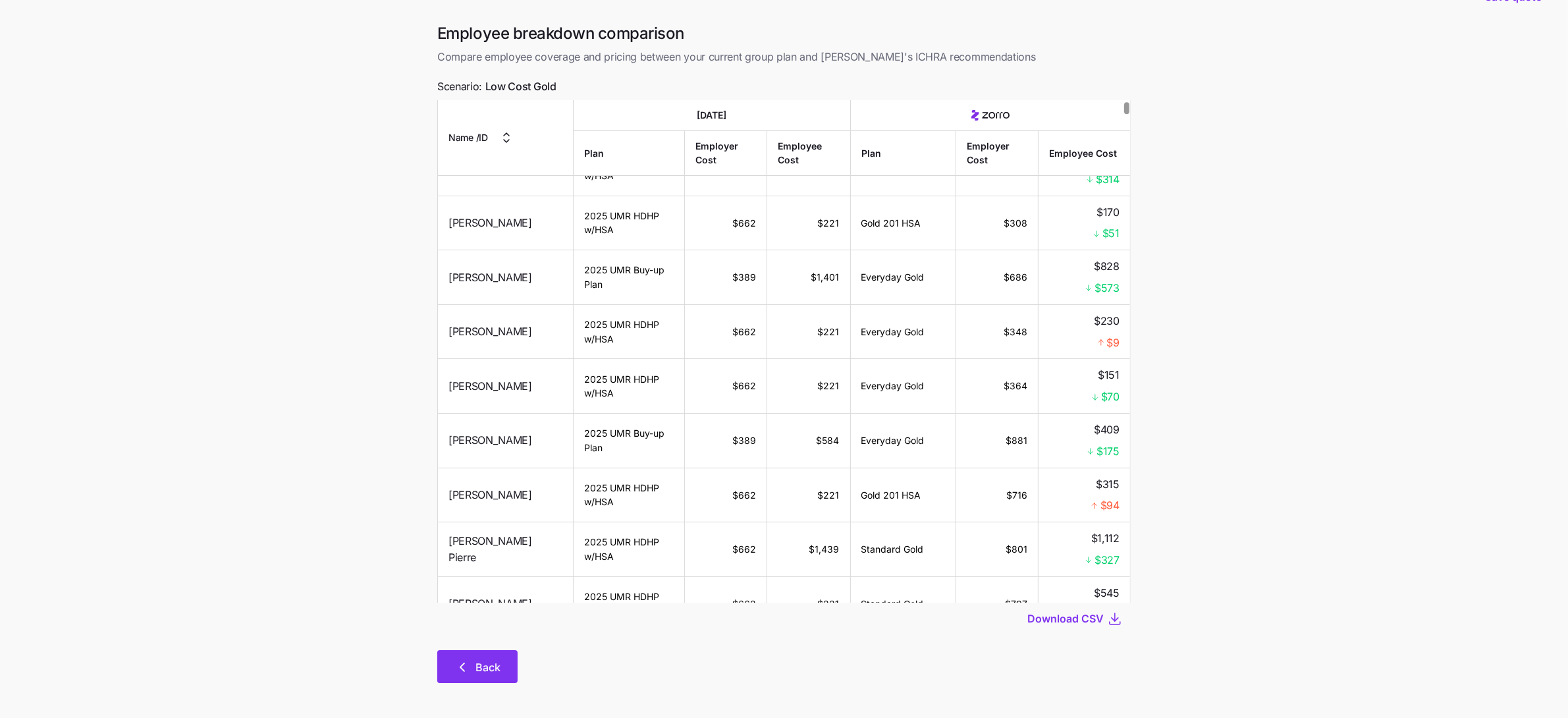
scroll to position [41, 0]
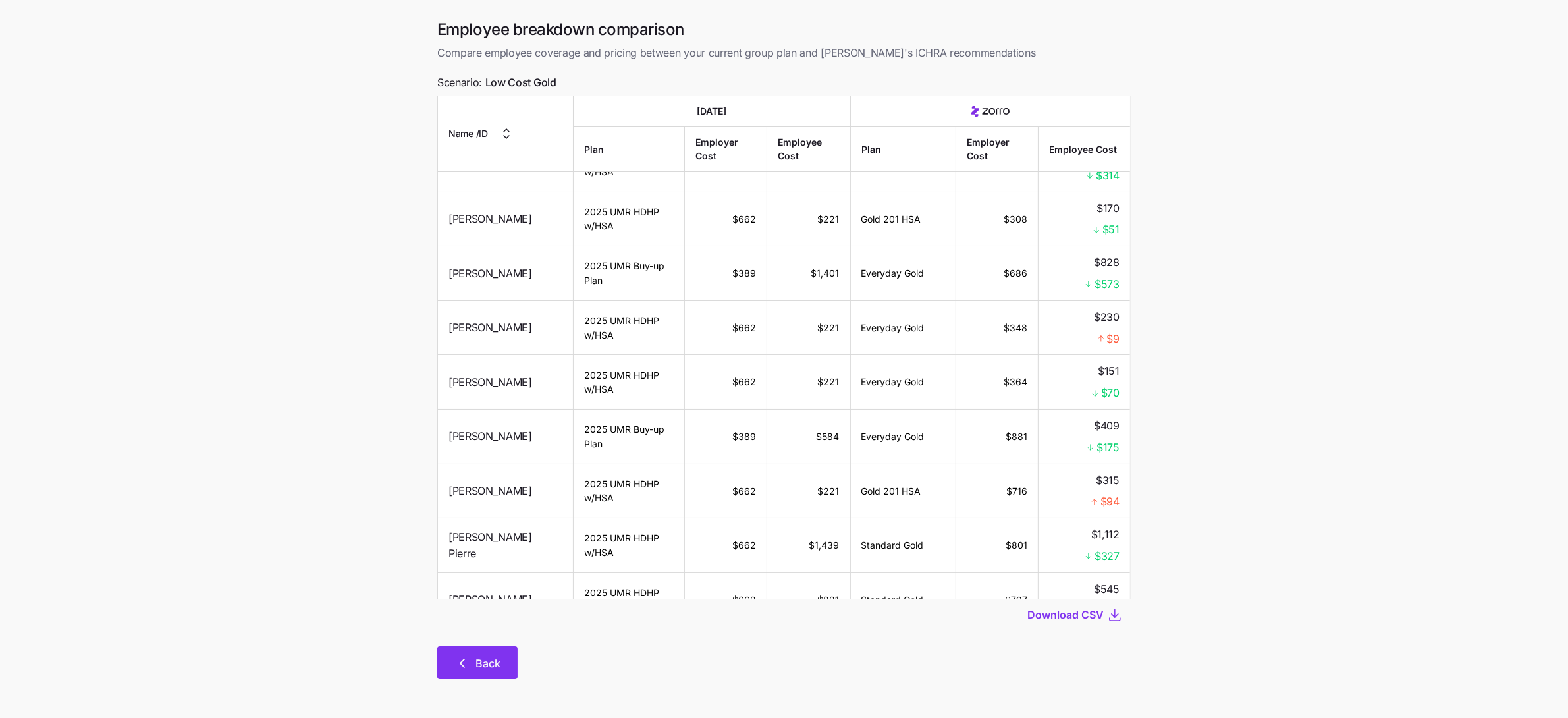
click at [501, 663] on button "Back" at bounding box center [477, 661] width 81 height 33
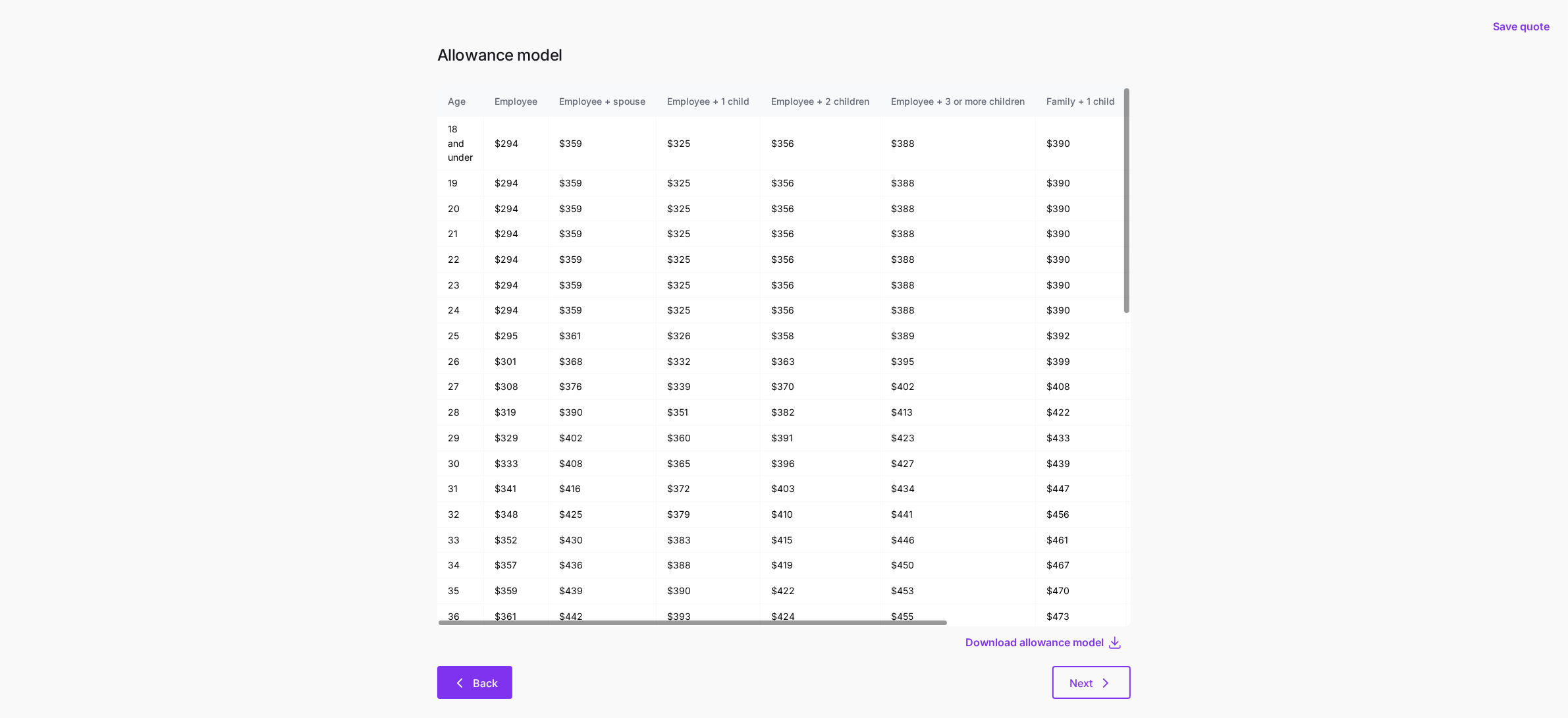
click at [496, 668] on button "Back" at bounding box center [475, 681] width 75 height 33
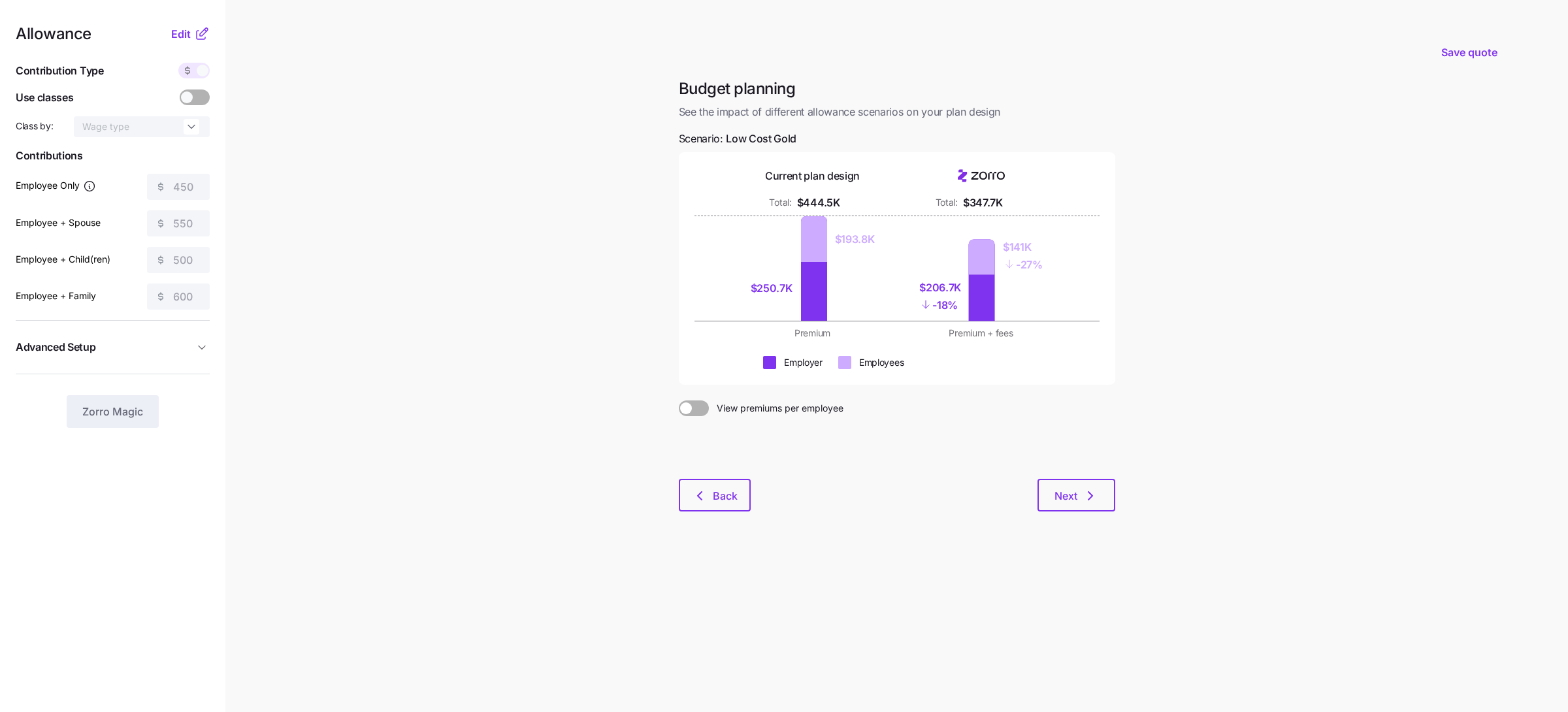
click at [689, 409] on span at bounding box center [686, 408] width 12 height 12
click at [678, 400] on input "View premiums per employee" at bounding box center [678, 400] width 0 height 0
click at [457, 195] on main "Save quote Budget planning See the impact of different allowance scenarios on y…" at bounding box center [784, 356] width 1568 height 712
click at [705, 408] on span at bounding box center [701, 408] width 12 height 12
click at [678, 400] on input "View total company premiums" at bounding box center [678, 400] width 0 height 0
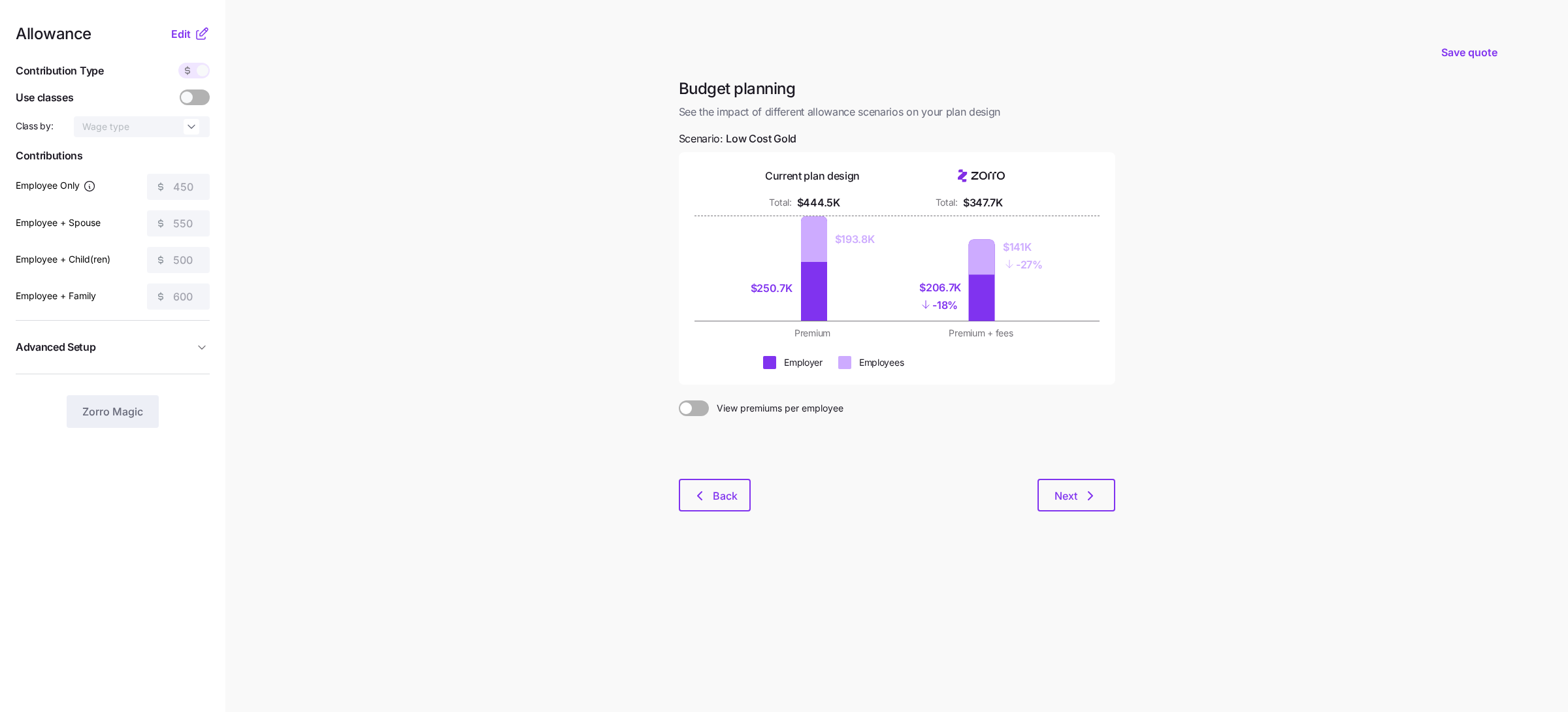
click at [620, 182] on main "Save quote Budget planning See the impact of different allowance scenarios on y…" at bounding box center [784, 356] width 1568 height 712
